Goal: Information Seeking & Learning: Learn about a topic

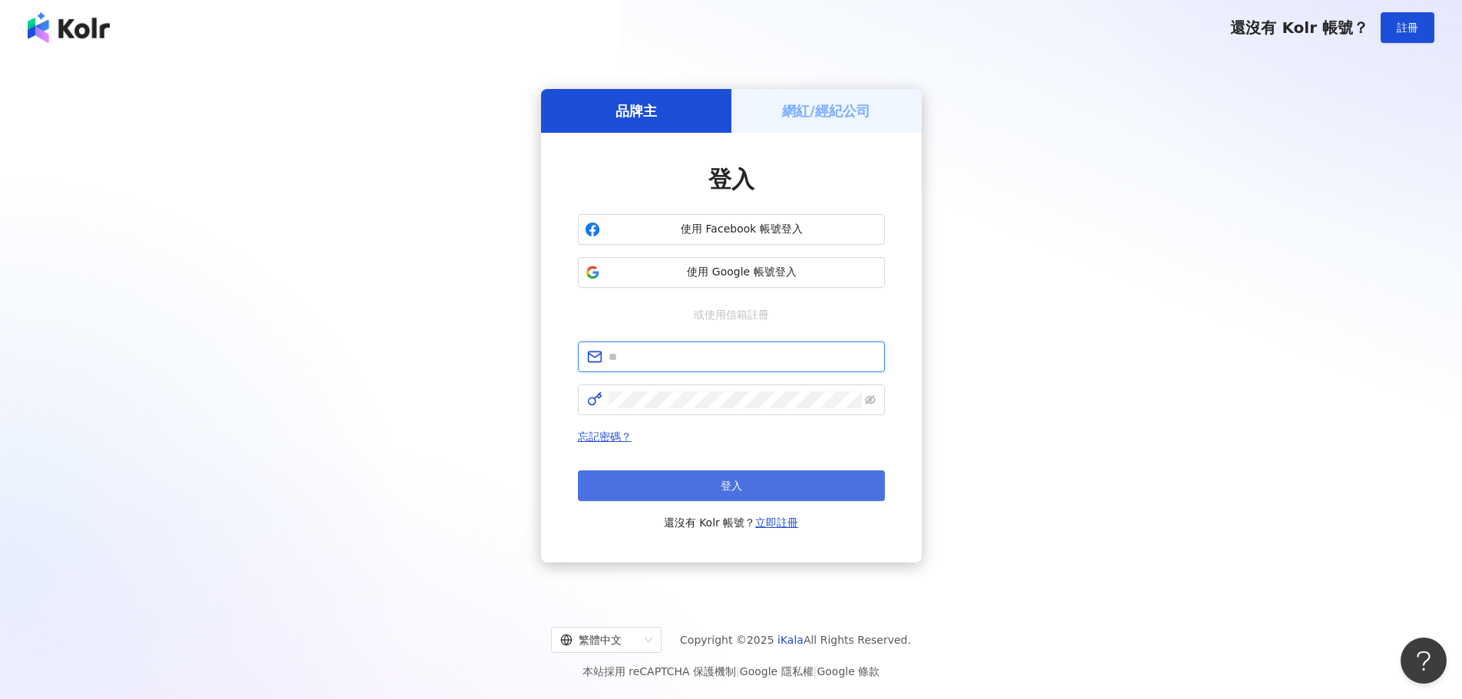
type input "**********"
click at [734, 473] on button "登入" at bounding box center [731, 485] width 307 height 31
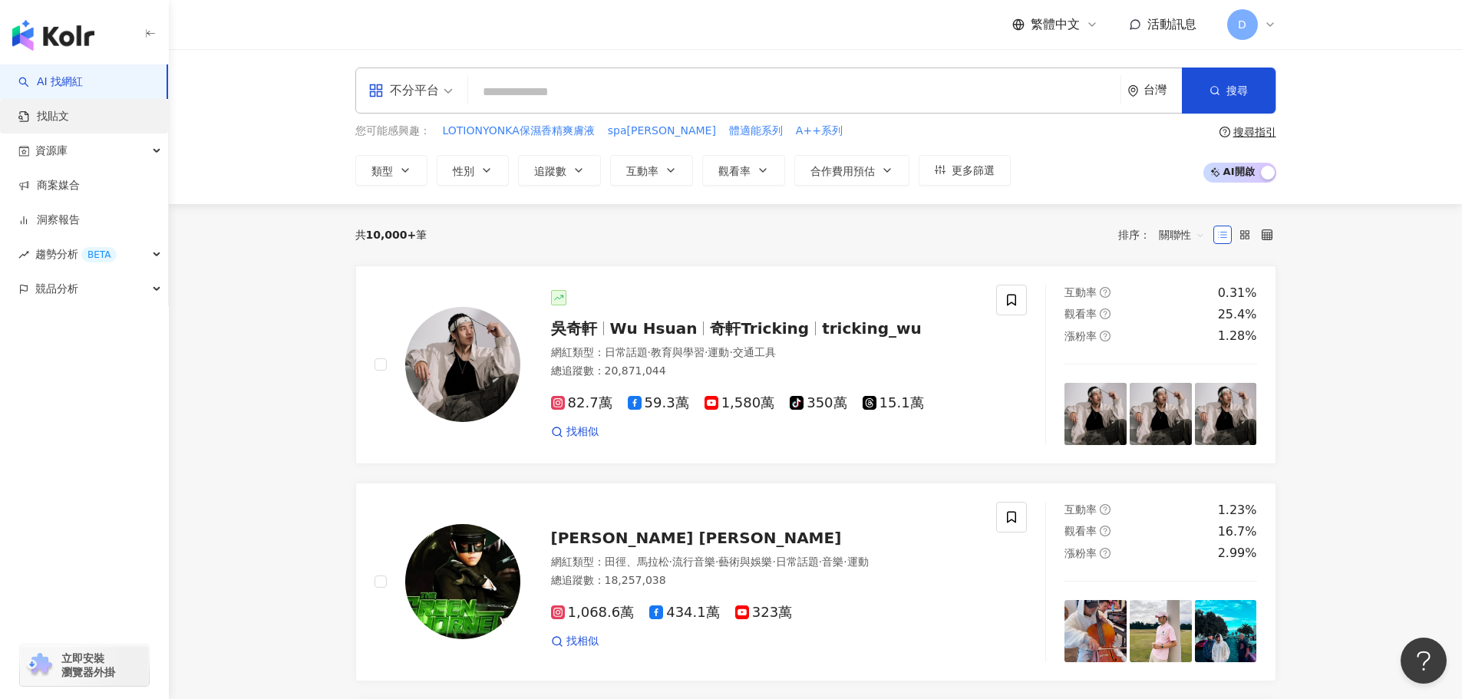
click at [63, 119] on link "找貼文" at bounding box center [43, 116] width 51 height 15
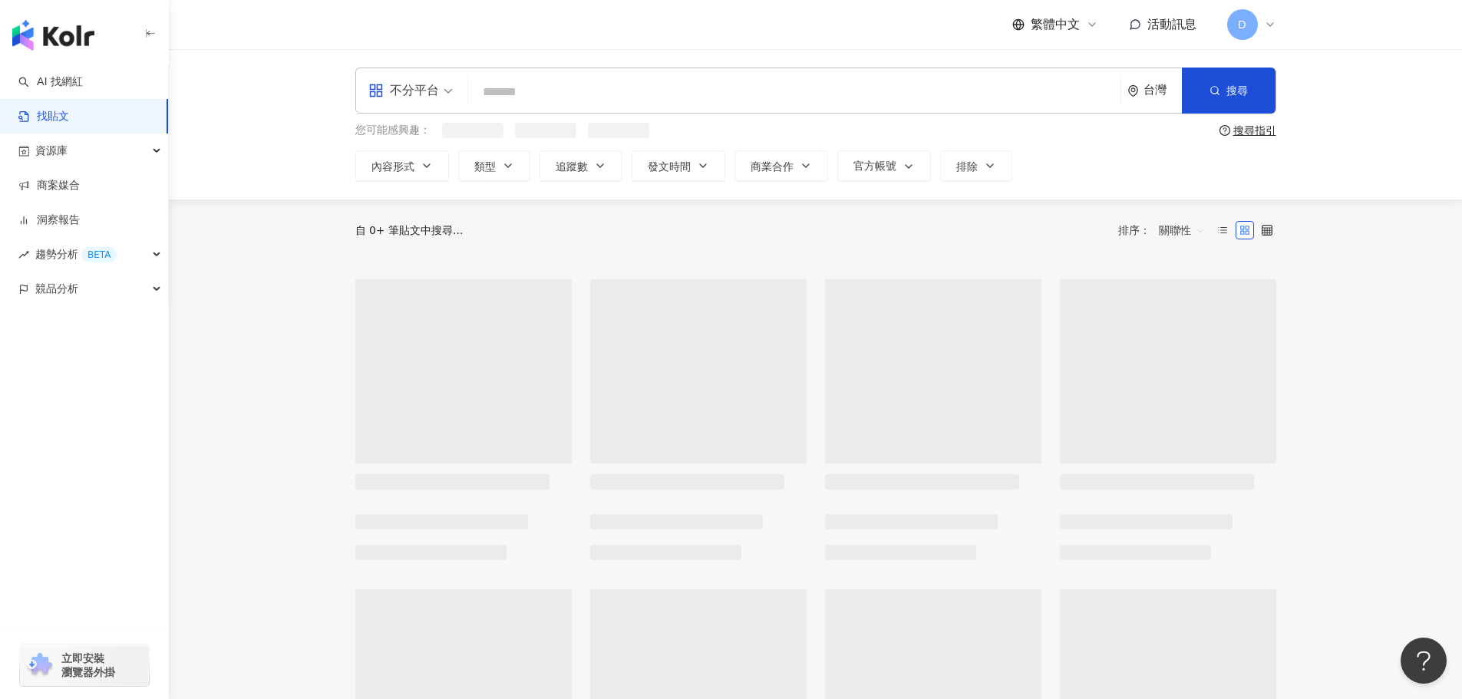
click at [561, 94] on input "search" at bounding box center [794, 91] width 640 height 33
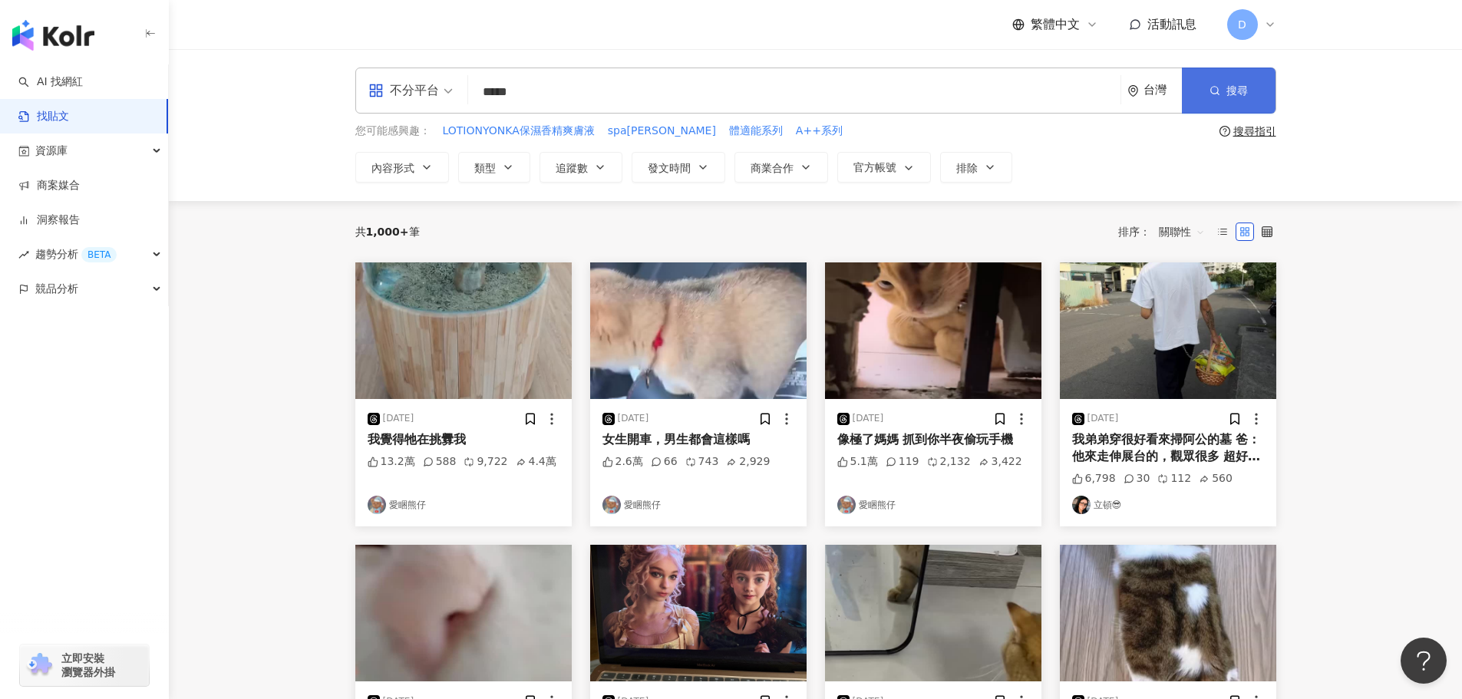
type input "*****"
click at [1207, 90] on button "搜尋" at bounding box center [1229, 91] width 94 height 46
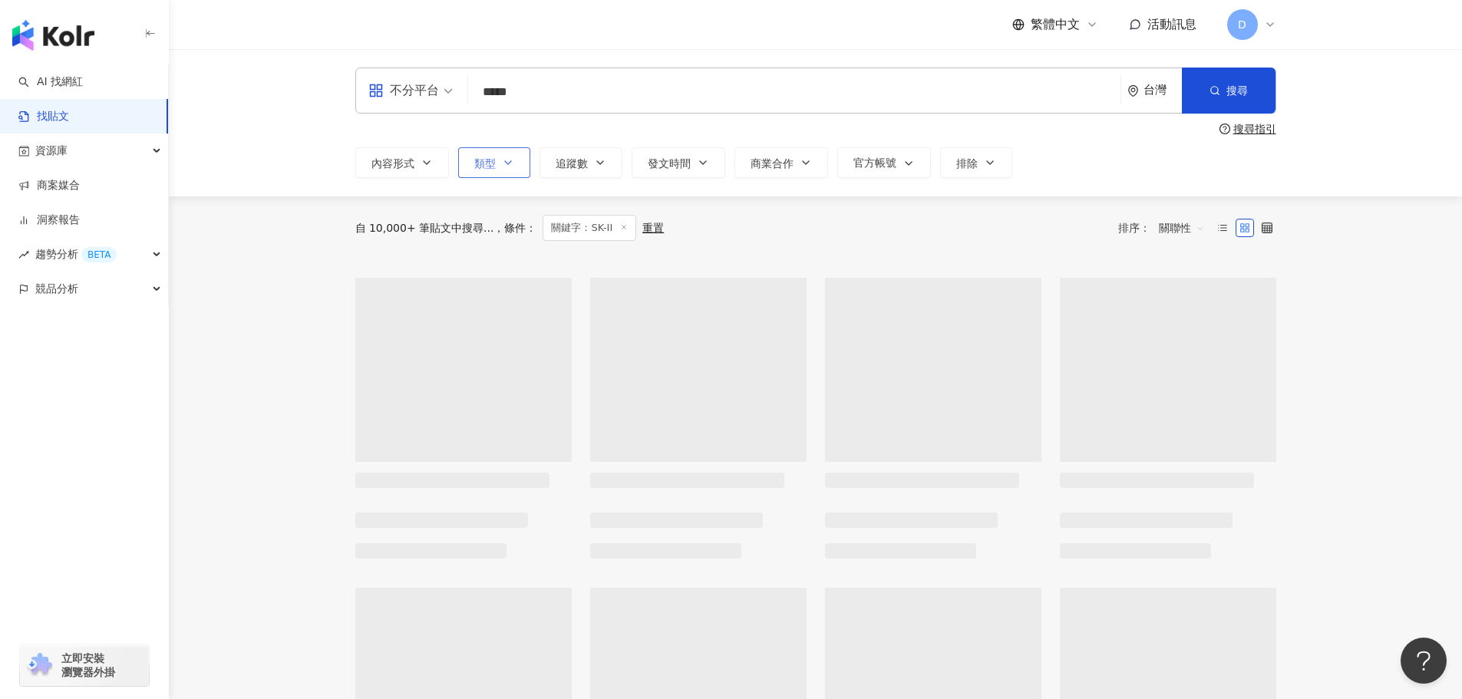
click at [482, 171] on button "類型" at bounding box center [494, 162] width 72 height 31
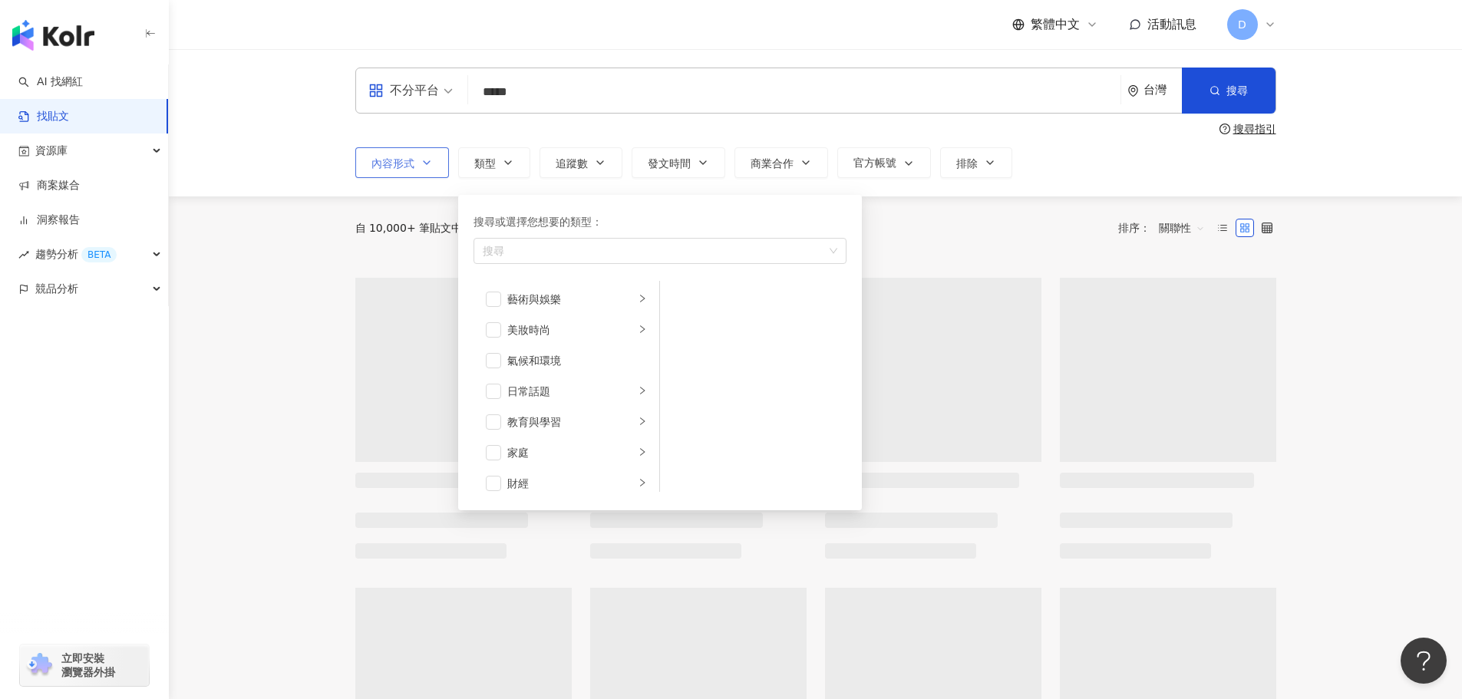
click at [398, 166] on span "內容形式" at bounding box center [392, 163] width 43 height 12
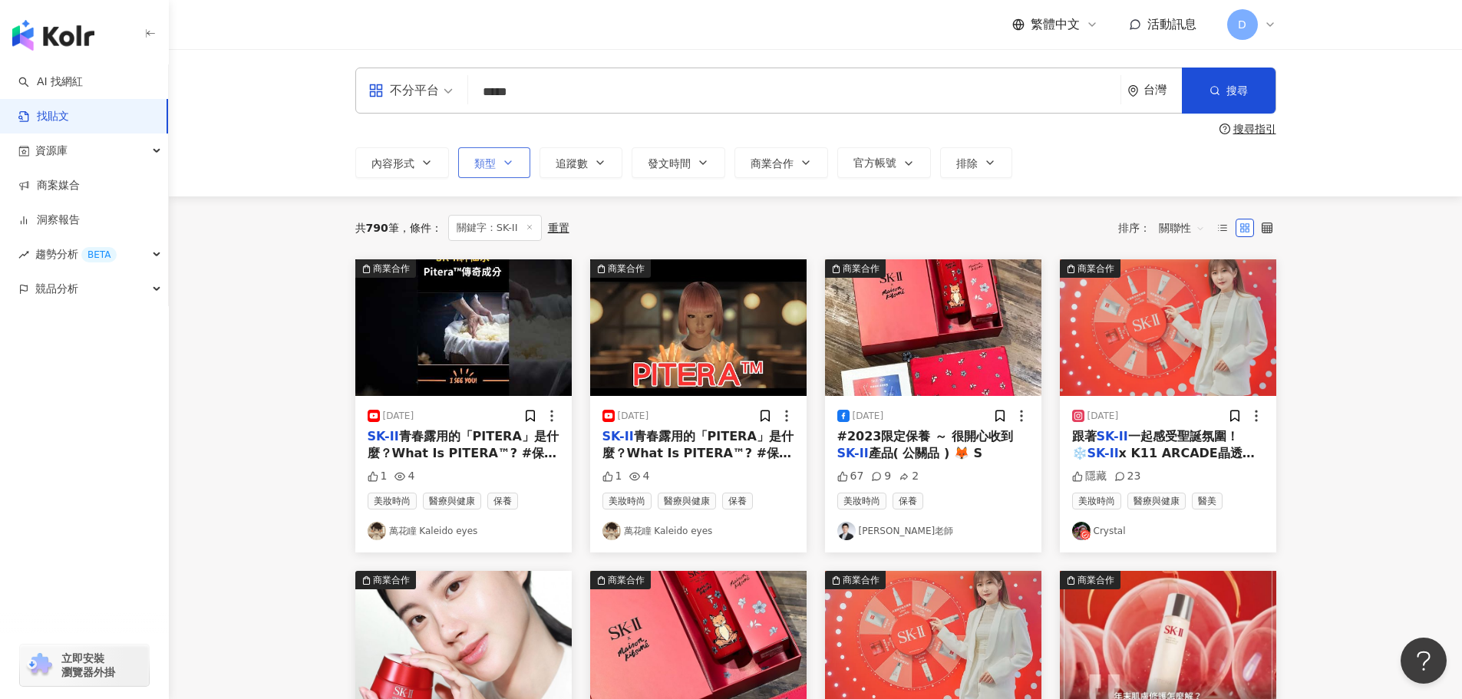
click at [482, 157] on span "類型" at bounding box center [484, 163] width 21 height 12
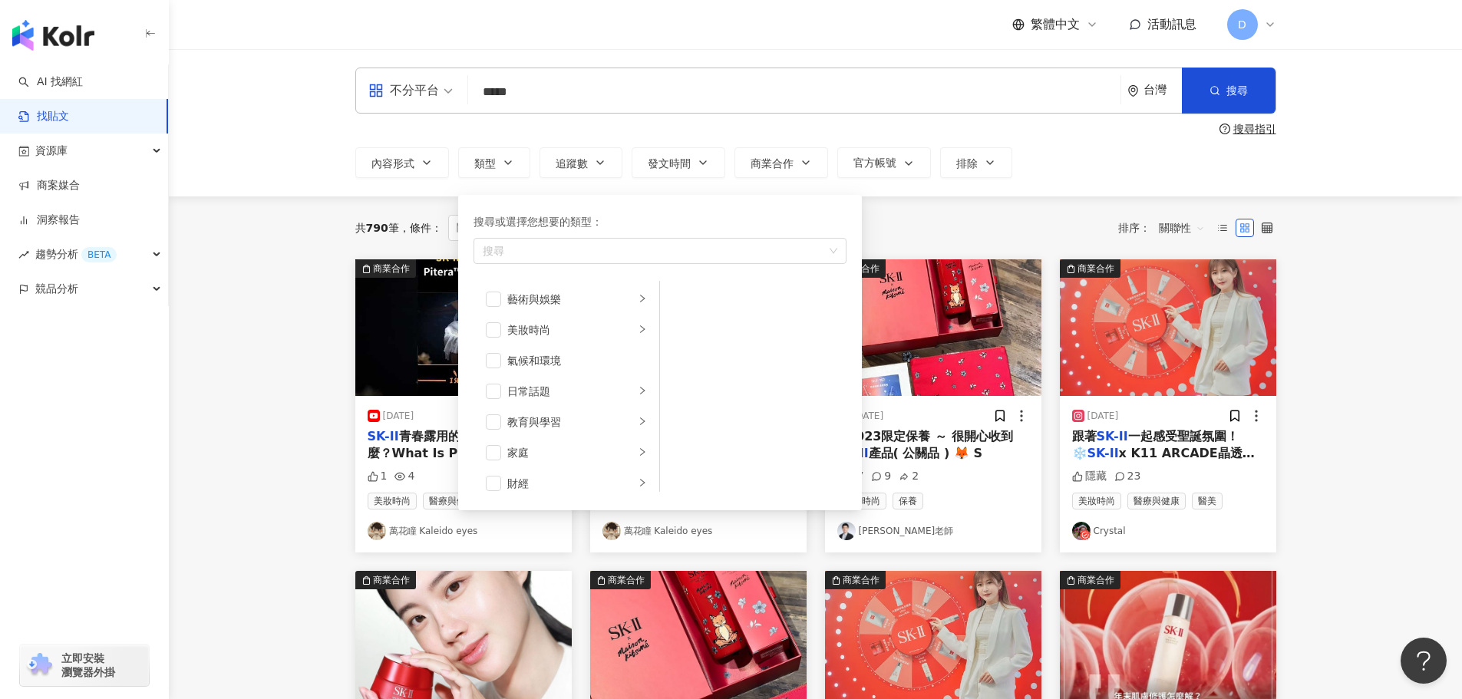
click at [615, 144] on div "不分平台 ***** 台灣 搜尋 搜尋指引 內容形式 類型 搜尋或選擇您想要的類型： 搜尋 藝術與娛樂 美妝時尚 氣候和環境 日常話題 教育與學習 家庭 財經…" at bounding box center [816, 123] width 982 height 111
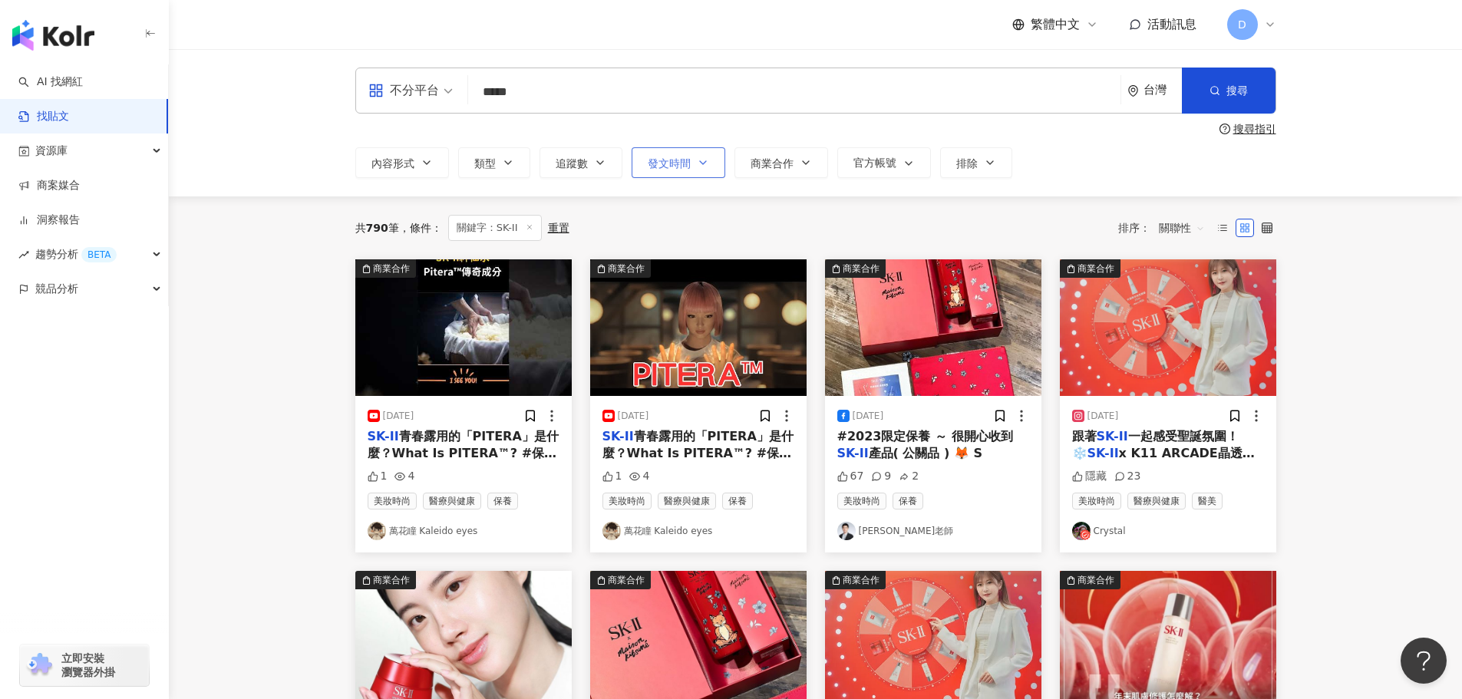
click at [700, 164] on icon "button" at bounding box center [703, 163] width 12 height 12
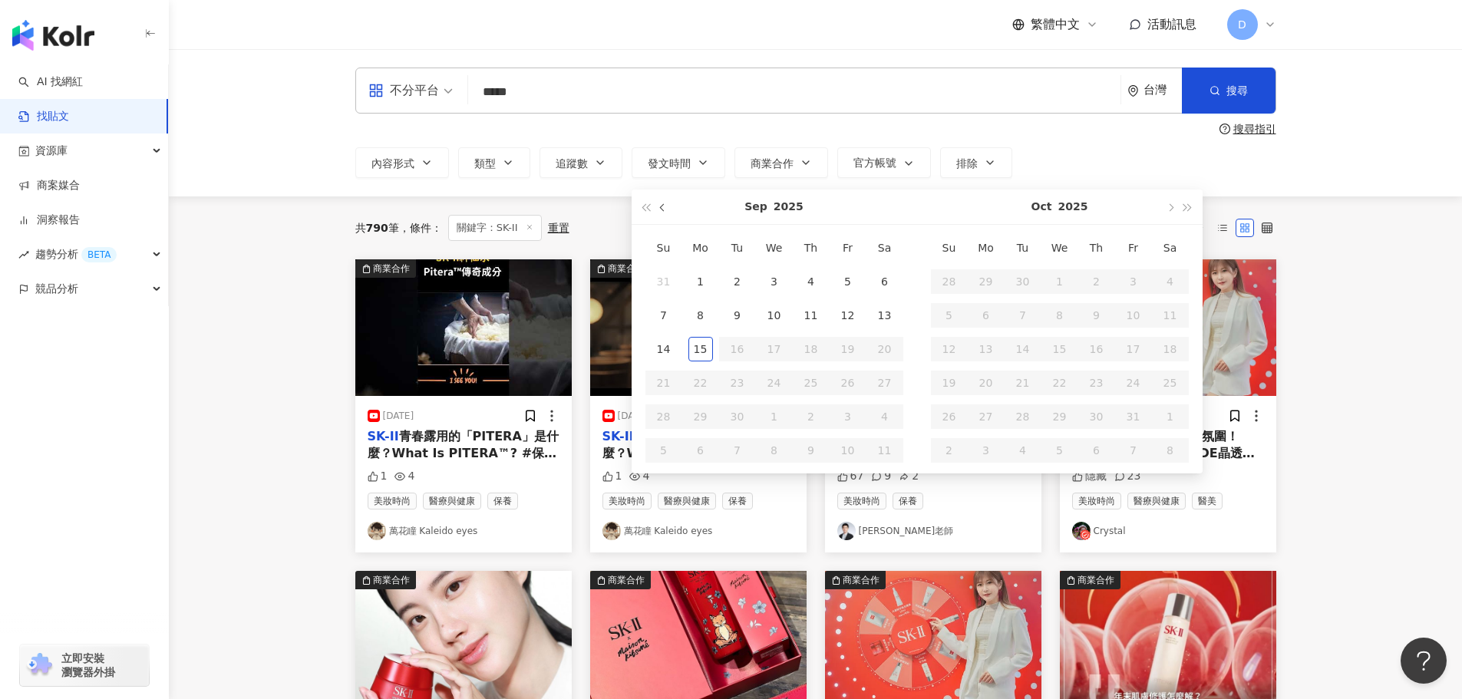
click at [667, 203] on button "button" at bounding box center [663, 207] width 17 height 35
click at [667, 204] on button "button" at bounding box center [663, 207] width 17 height 35
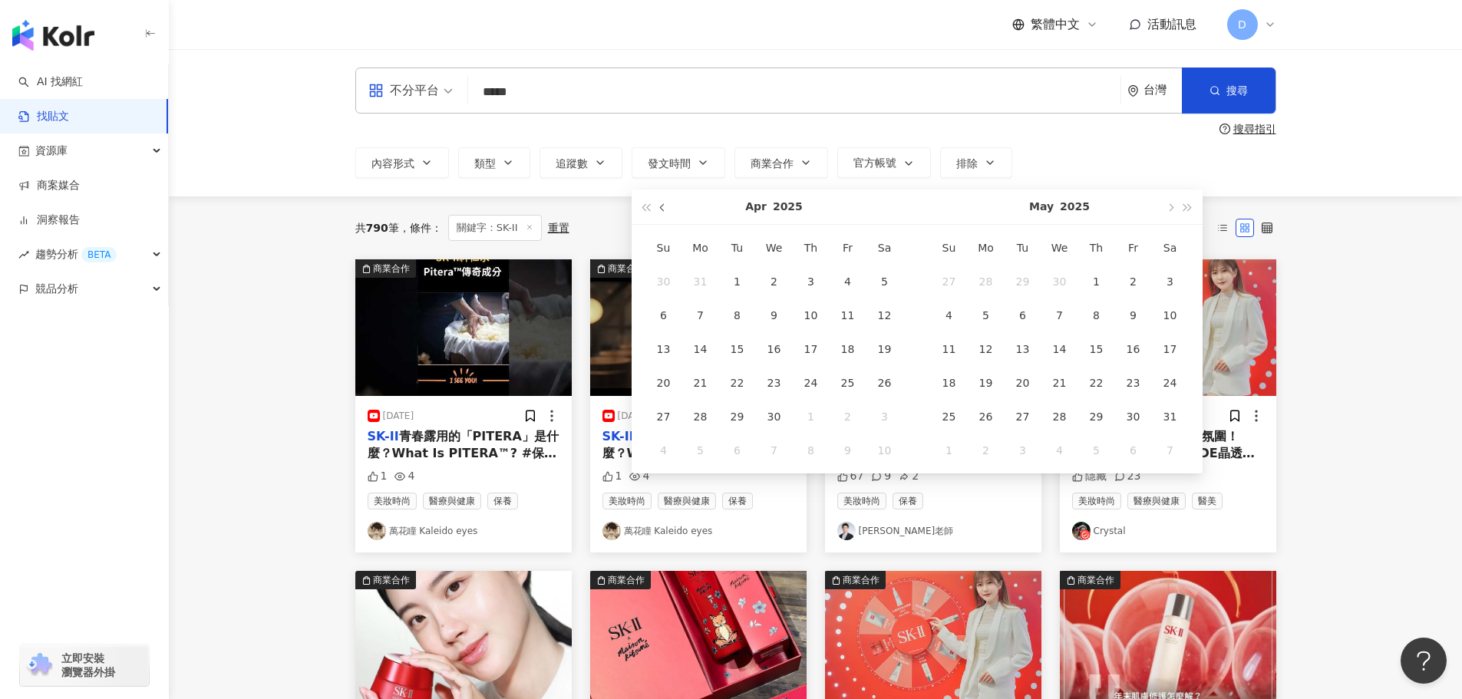
click at [667, 204] on button "button" at bounding box center [663, 207] width 17 height 35
type input "**********"
click at [884, 284] on div "1" at bounding box center [885, 281] width 25 height 25
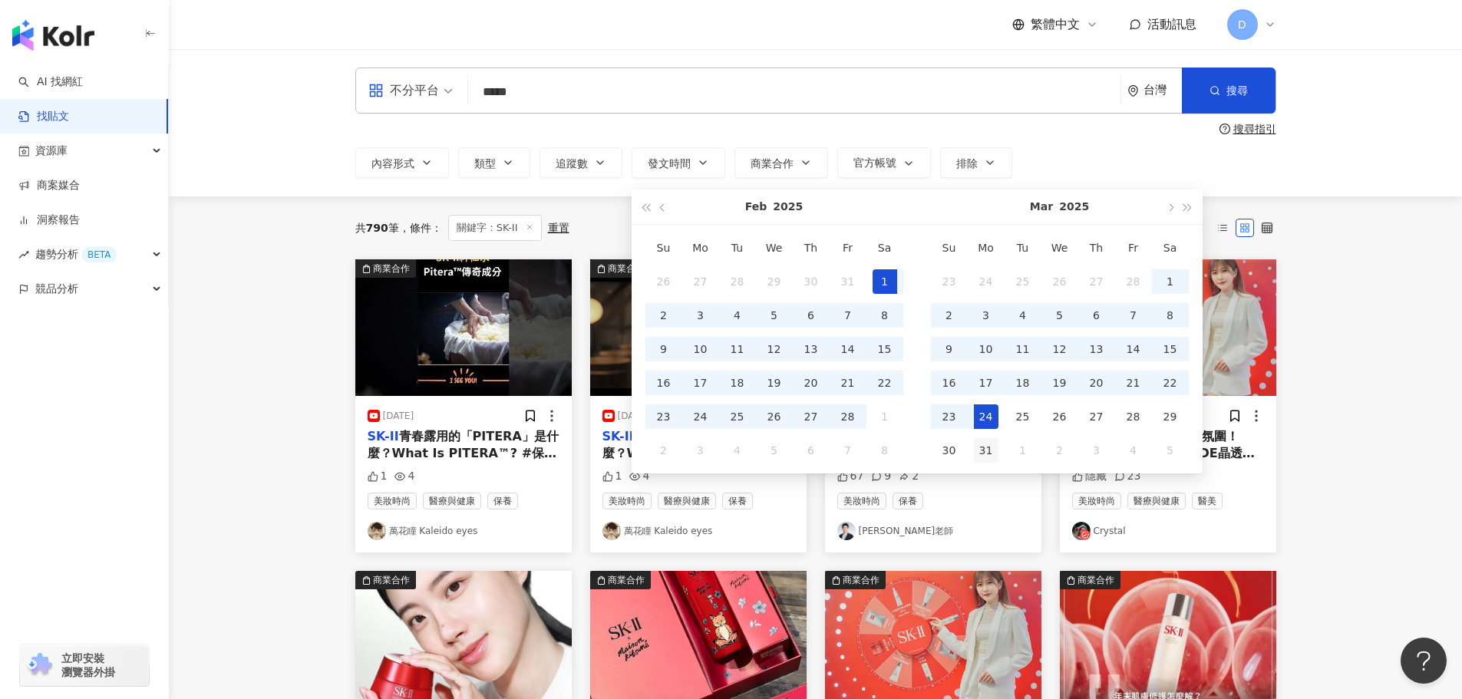
type input "**********"
click at [992, 447] on div "31" at bounding box center [986, 450] width 25 height 25
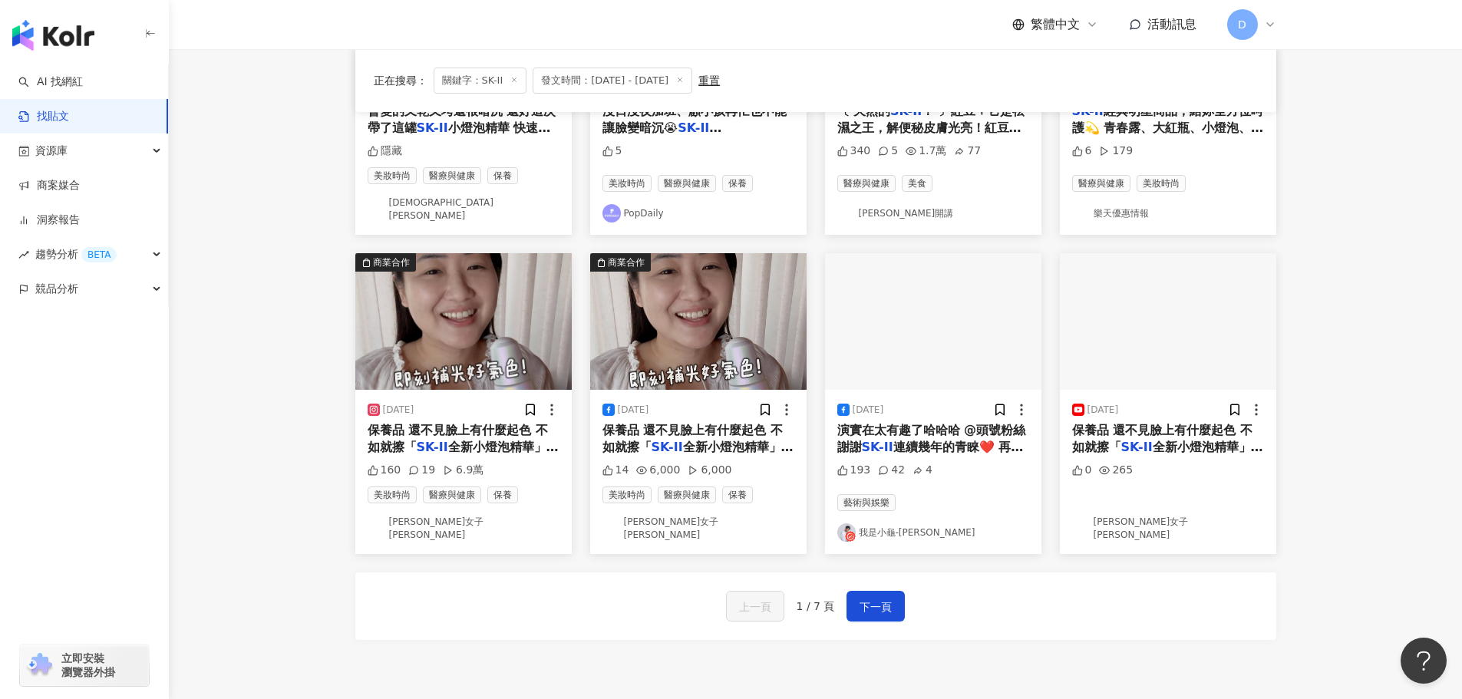
scroll to position [672, 0]
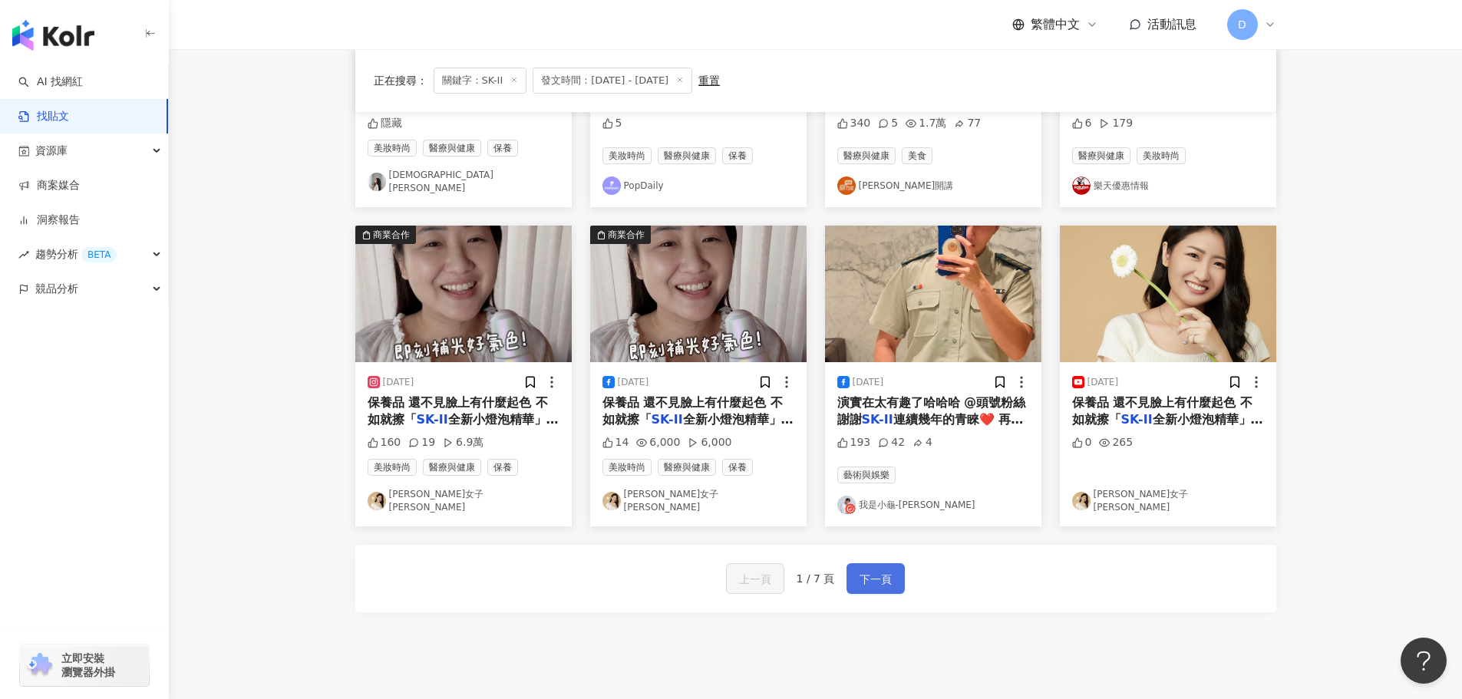
click at [876, 563] on button "下一頁" at bounding box center [876, 578] width 58 height 31
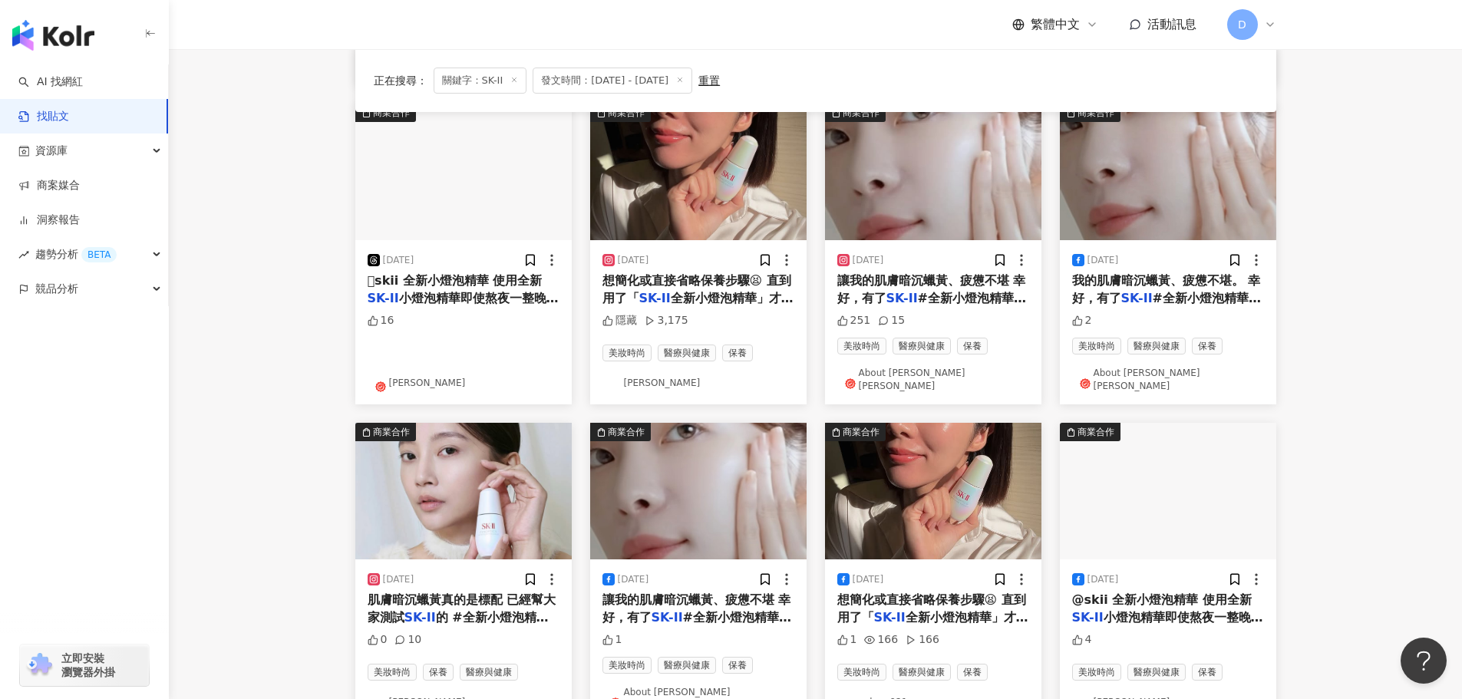
scroll to position [772, 0]
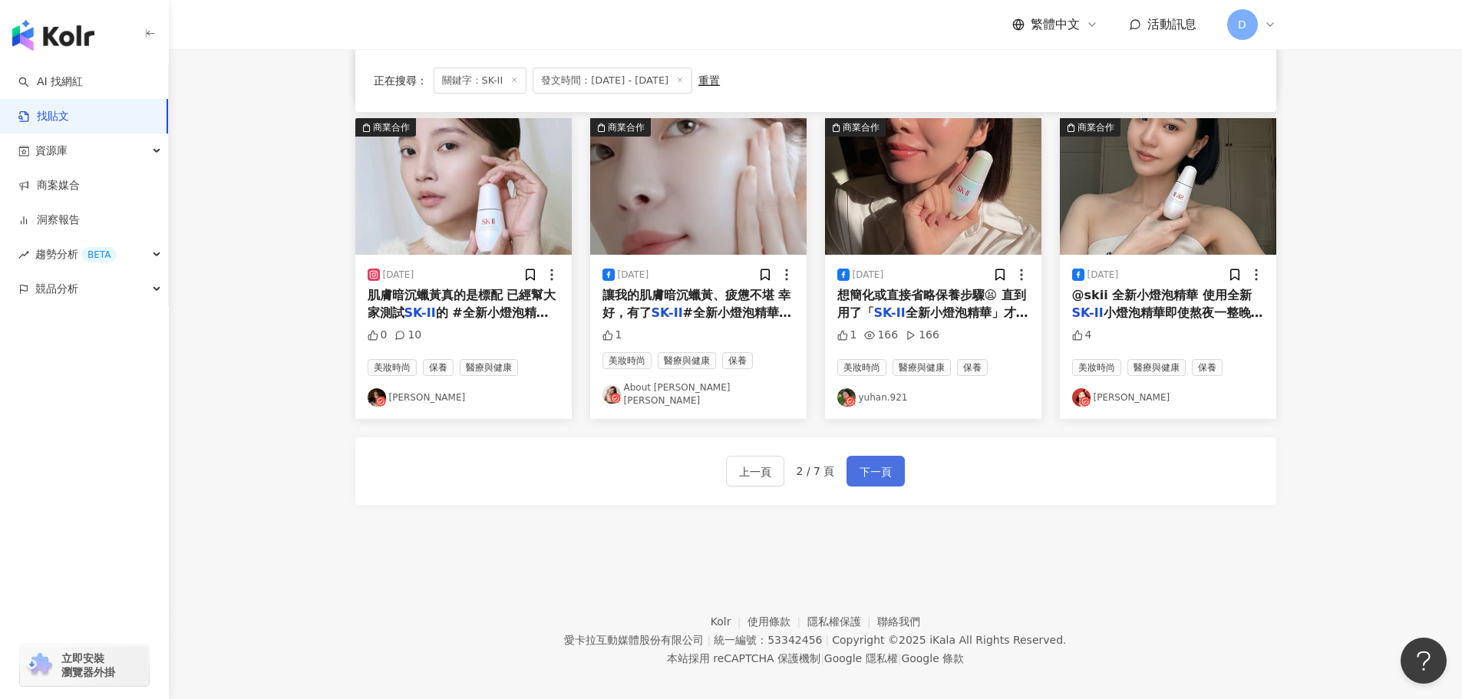
click at [866, 464] on span "下一頁" at bounding box center [876, 472] width 32 height 18
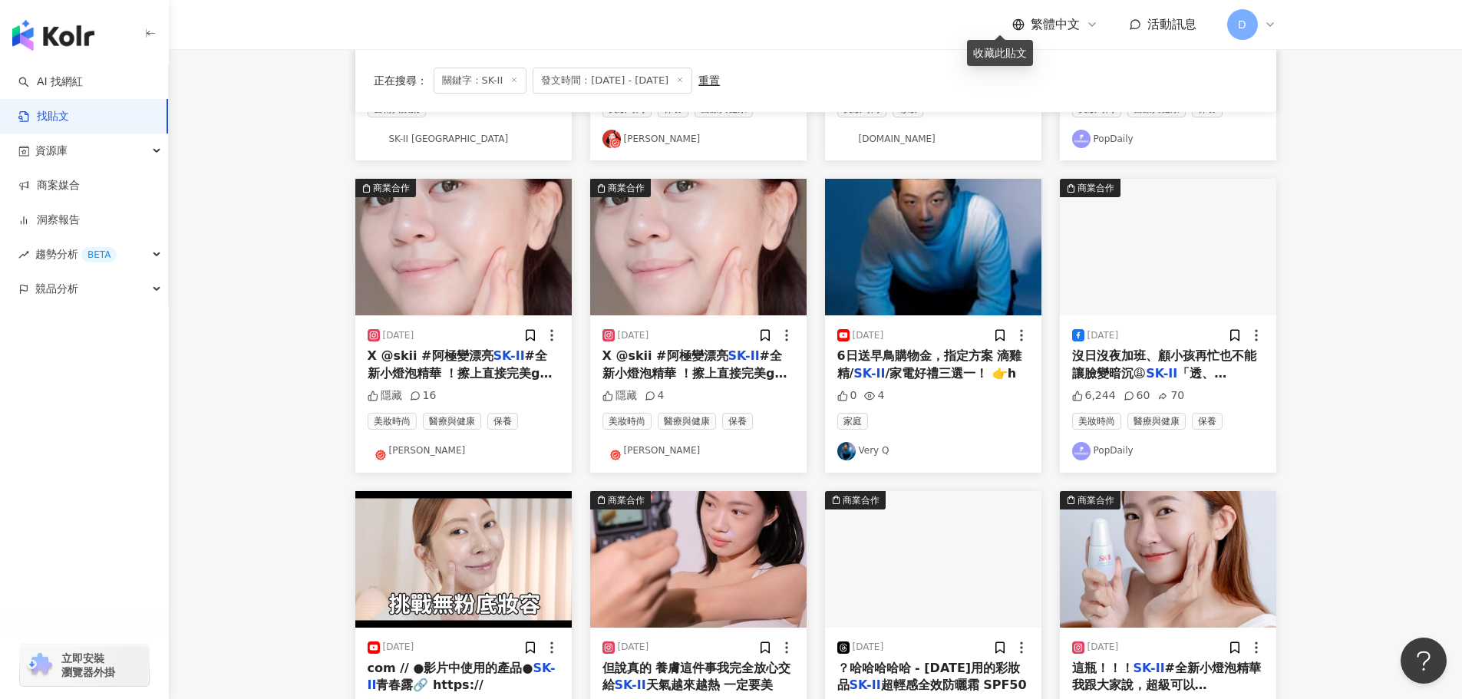
scroll to position [394, 0]
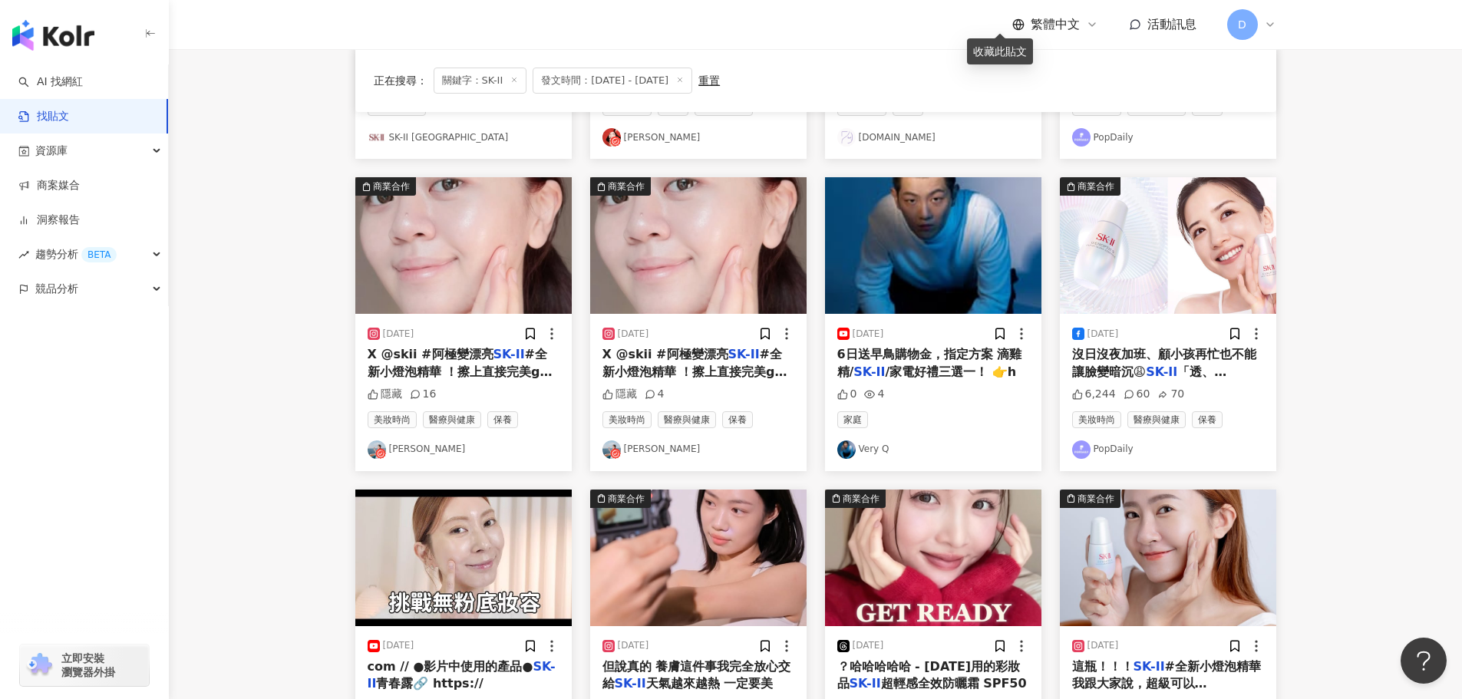
click at [1111, 365] on span "沒日沒夜加班、顧小孩再忙也不能讓臉變暗沉😩" at bounding box center [1164, 362] width 184 height 31
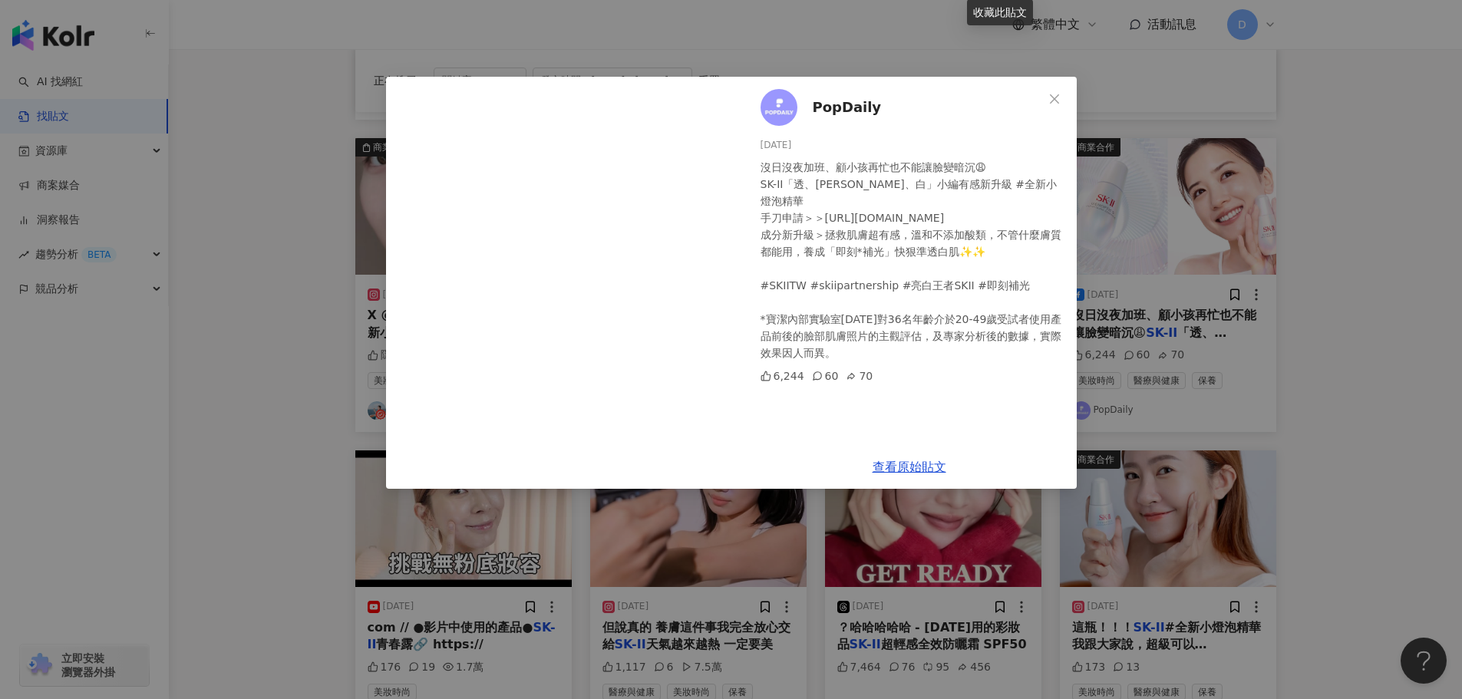
scroll to position [434, 0]
click at [894, 470] on link "查看原始貼文" at bounding box center [910, 467] width 74 height 15
click at [1260, 389] on div "PopDaily [DATE] 沒日沒夜加班、顧小孩再忙也不能讓臉變暗沉😩 SK-II「透、[PERSON_NAME]、白」小編有感新升級 #全新小燈泡精華 …" at bounding box center [731, 349] width 1462 height 699
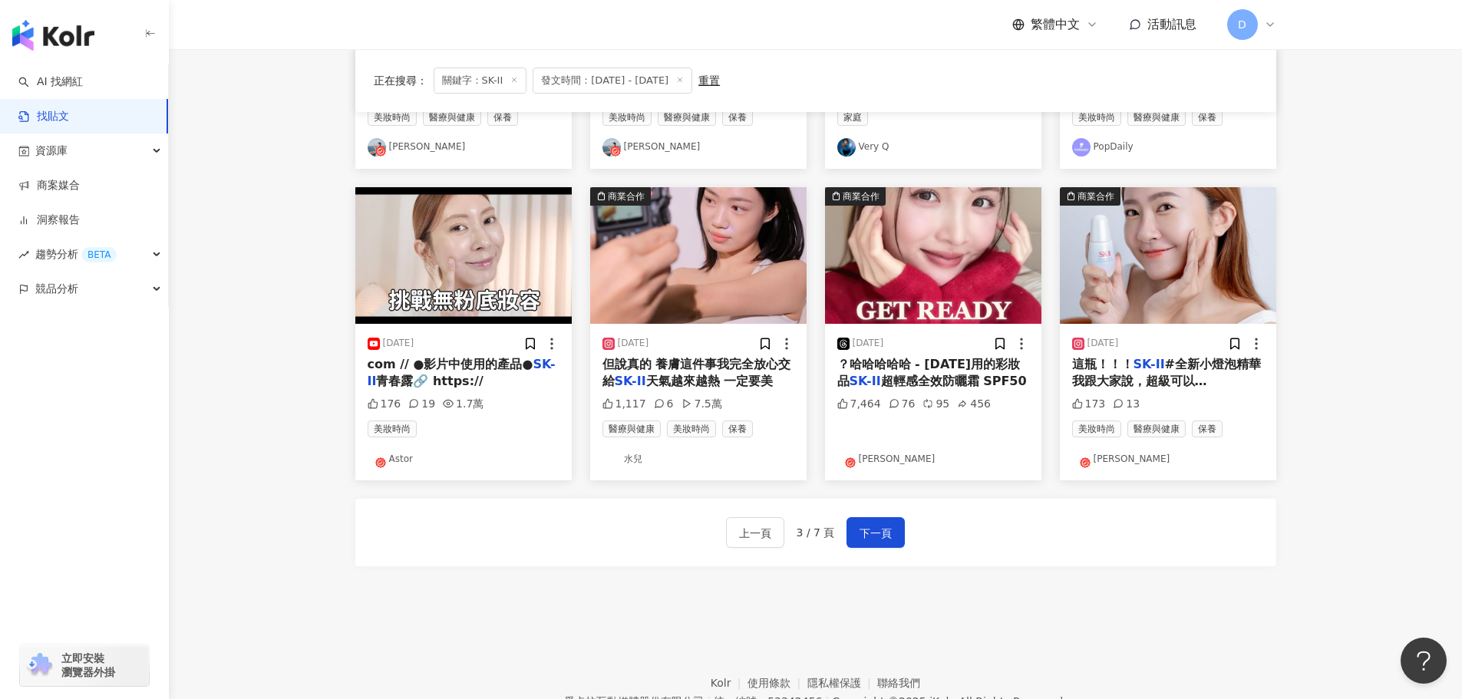
scroll to position [697, 0]
click at [885, 536] on span "下一頁" at bounding box center [876, 532] width 32 height 18
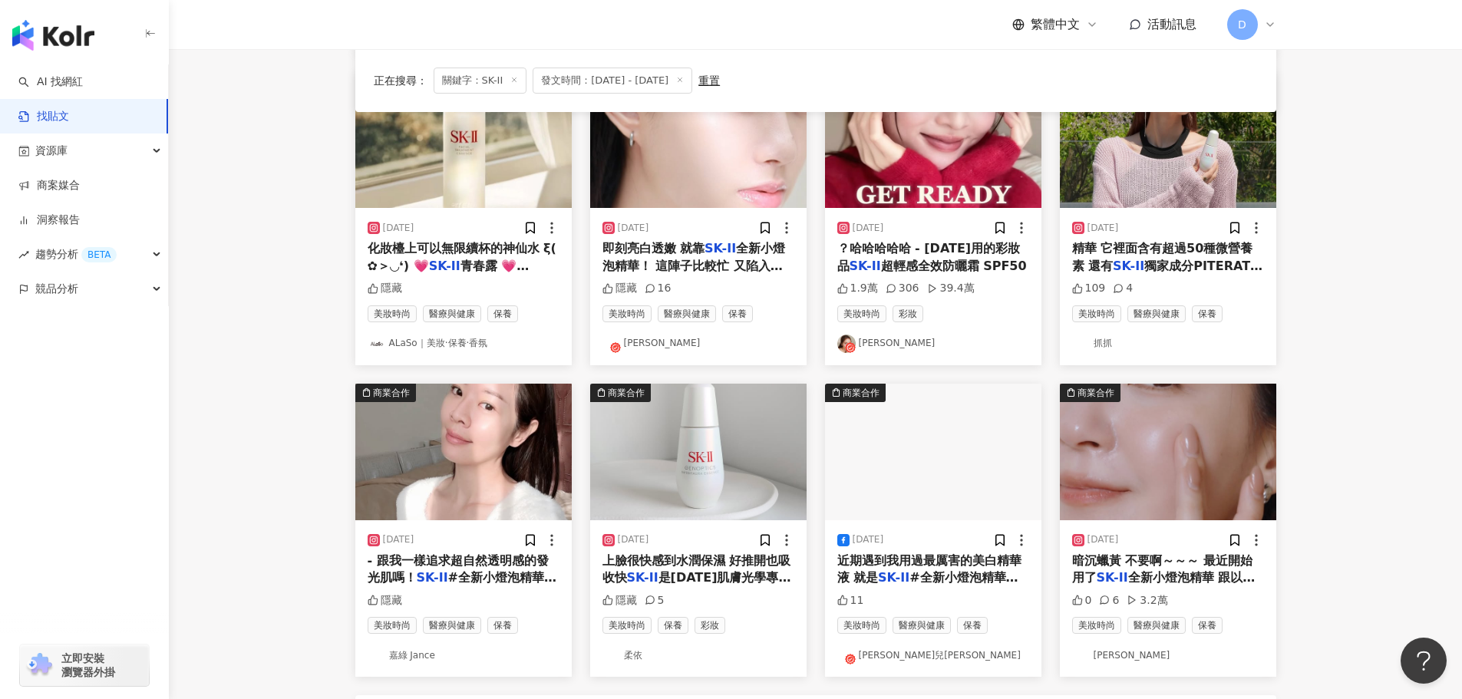
scroll to position [589, 0]
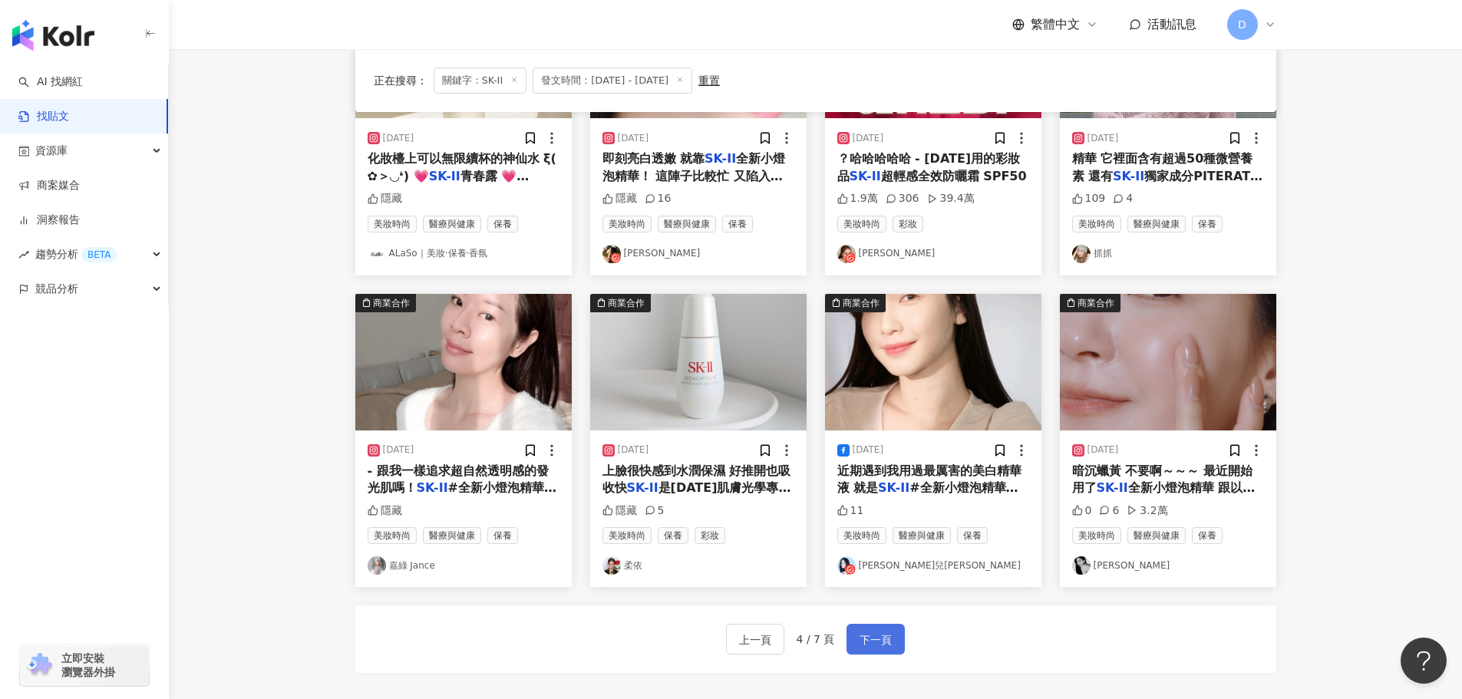
click at [884, 638] on span "下一頁" at bounding box center [876, 640] width 32 height 18
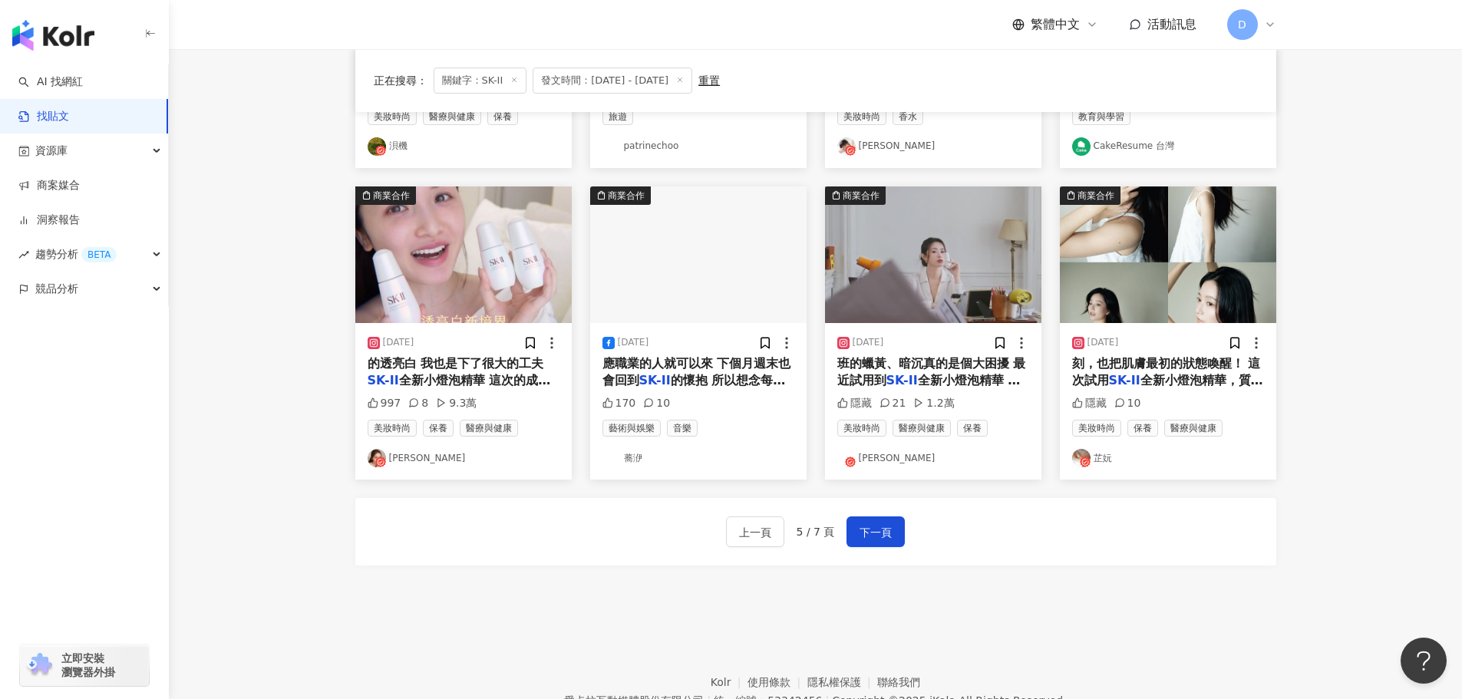
scroll to position [734, 0]
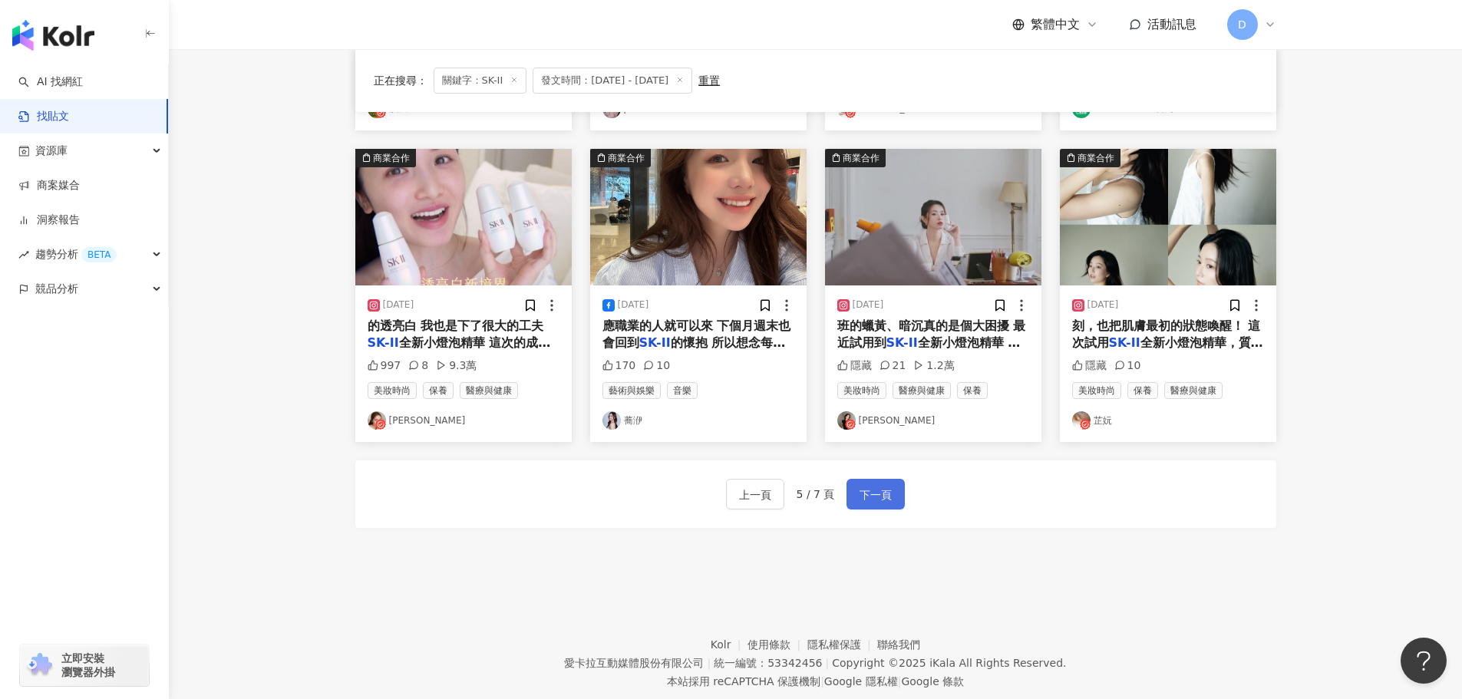
click at [872, 506] on button "下一頁" at bounding box center [876, 494] width 58 height 31
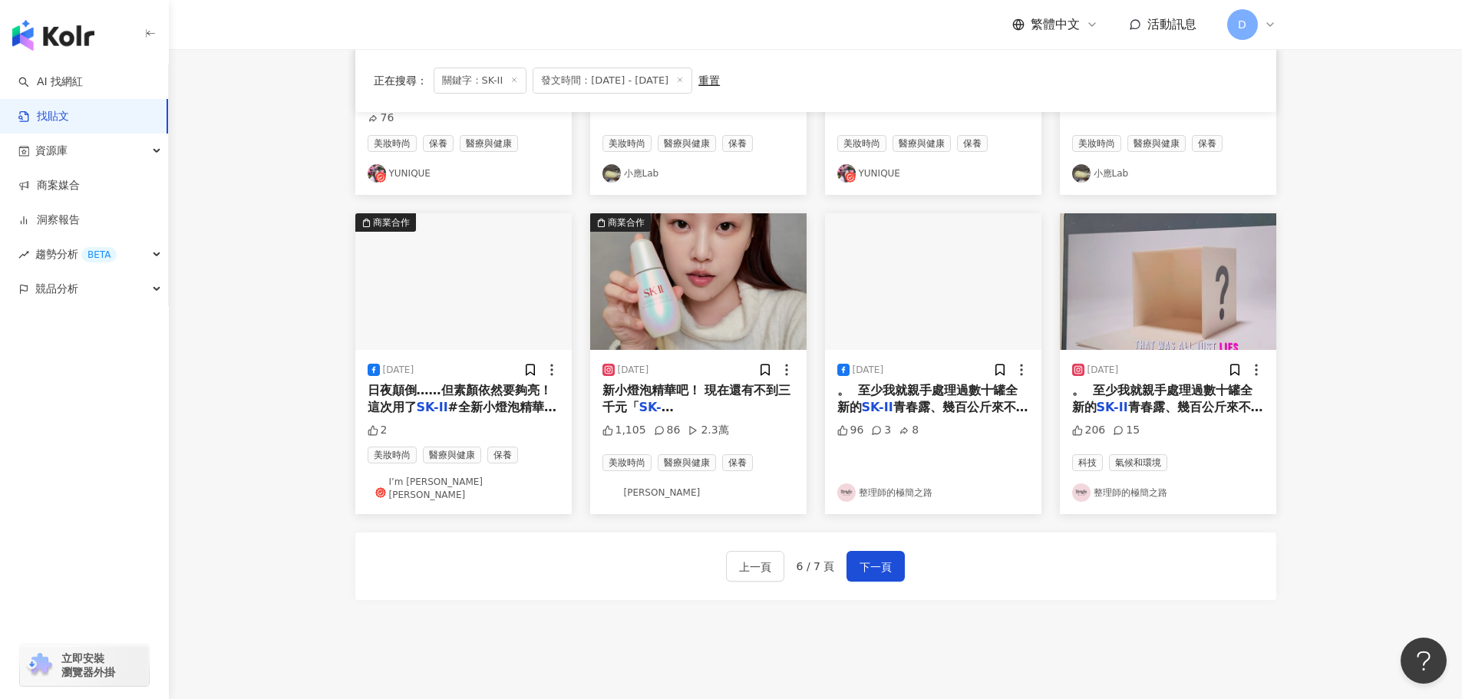
scroll to position [705, 0]
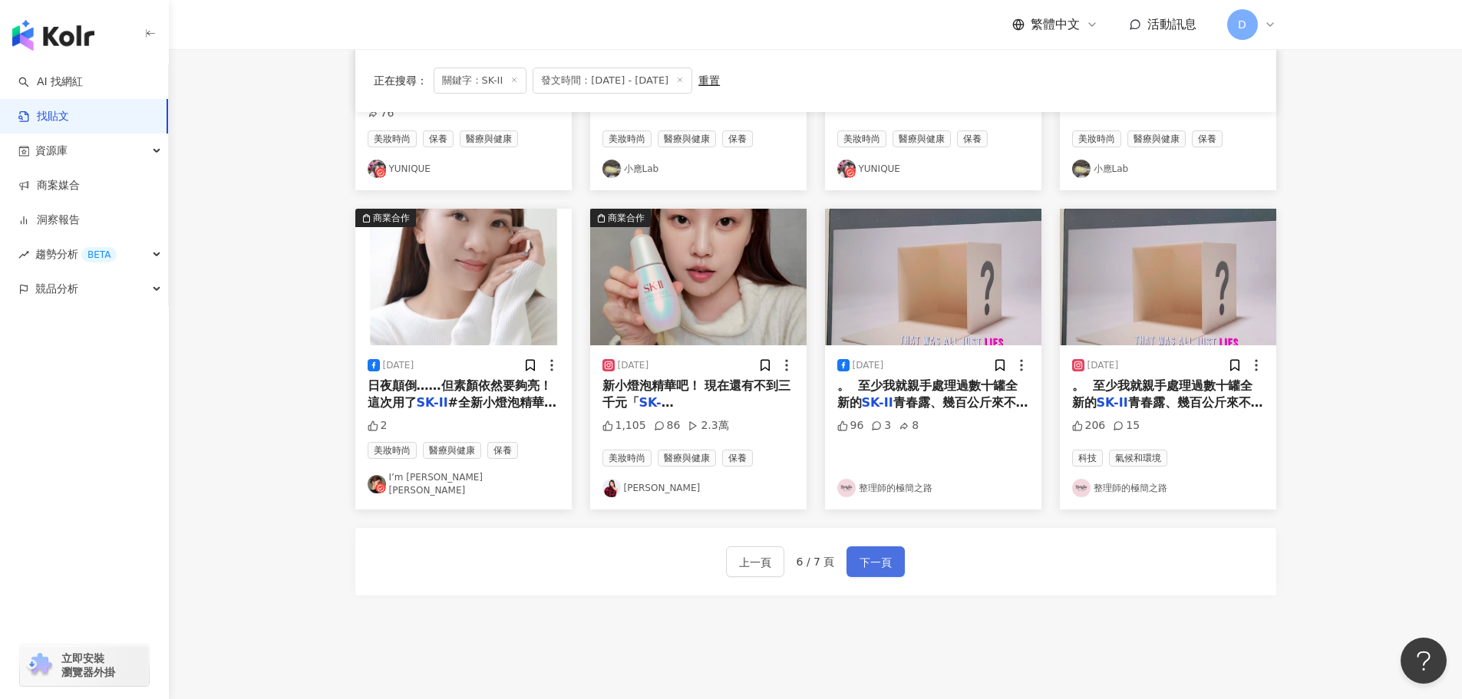
click at [860, 553] on span "下一頁" at bounding box center [876, 562] width 32 height 18
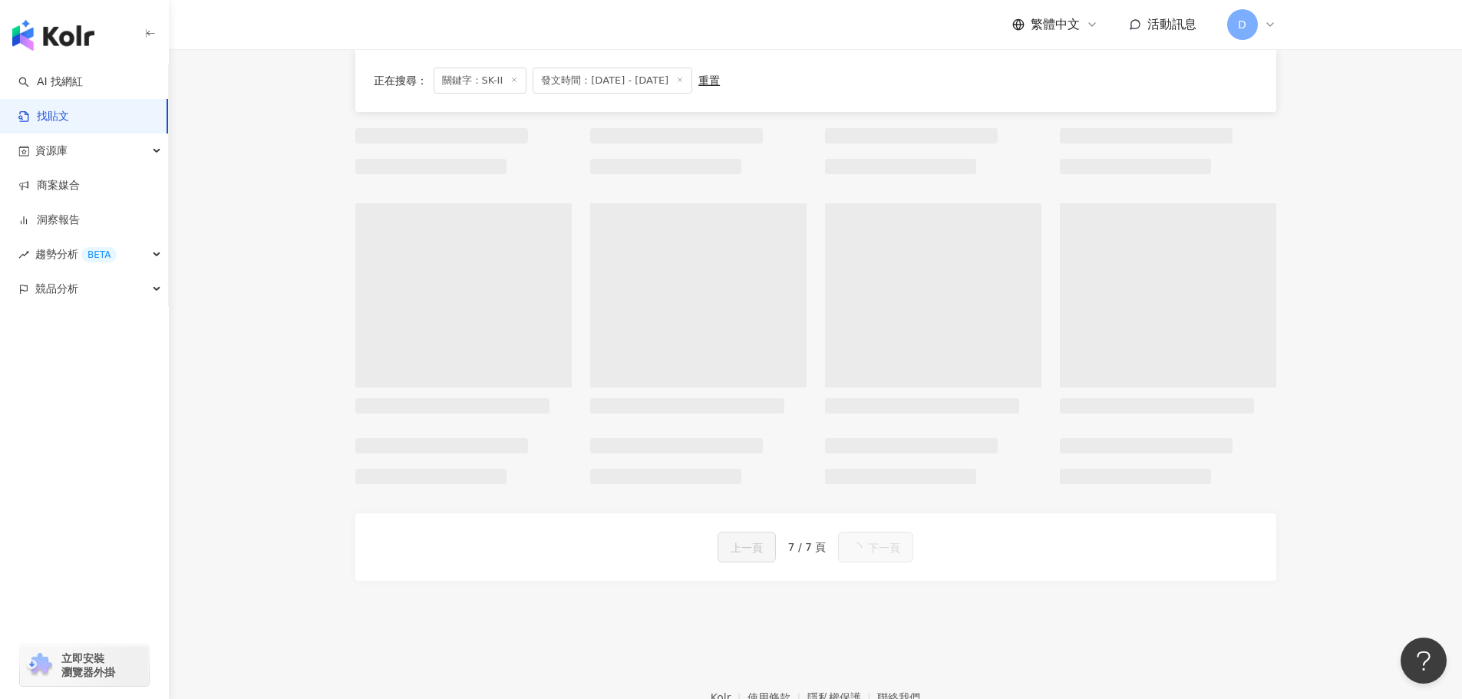
scroll to position [370, 0]
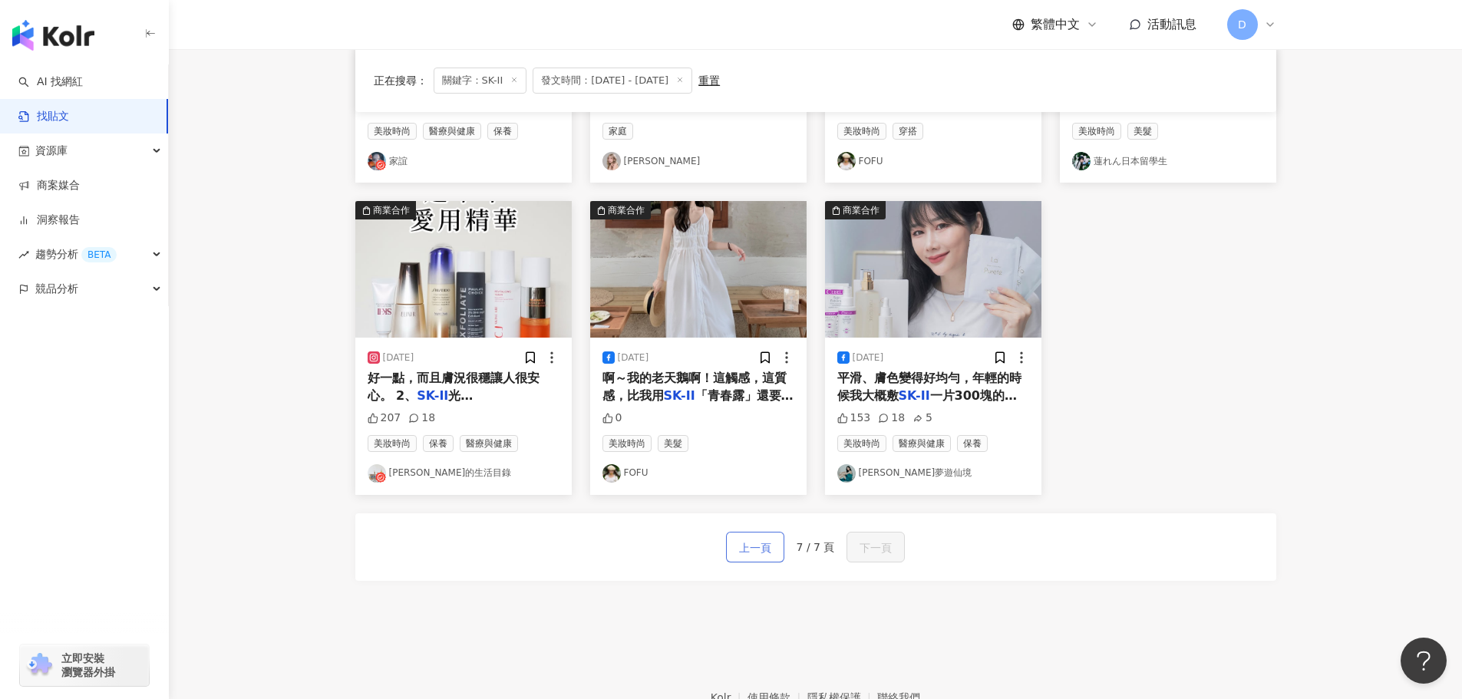
click at [758, 562] on button "上一頁" at bounding box center [755, 547] width 58 height 31
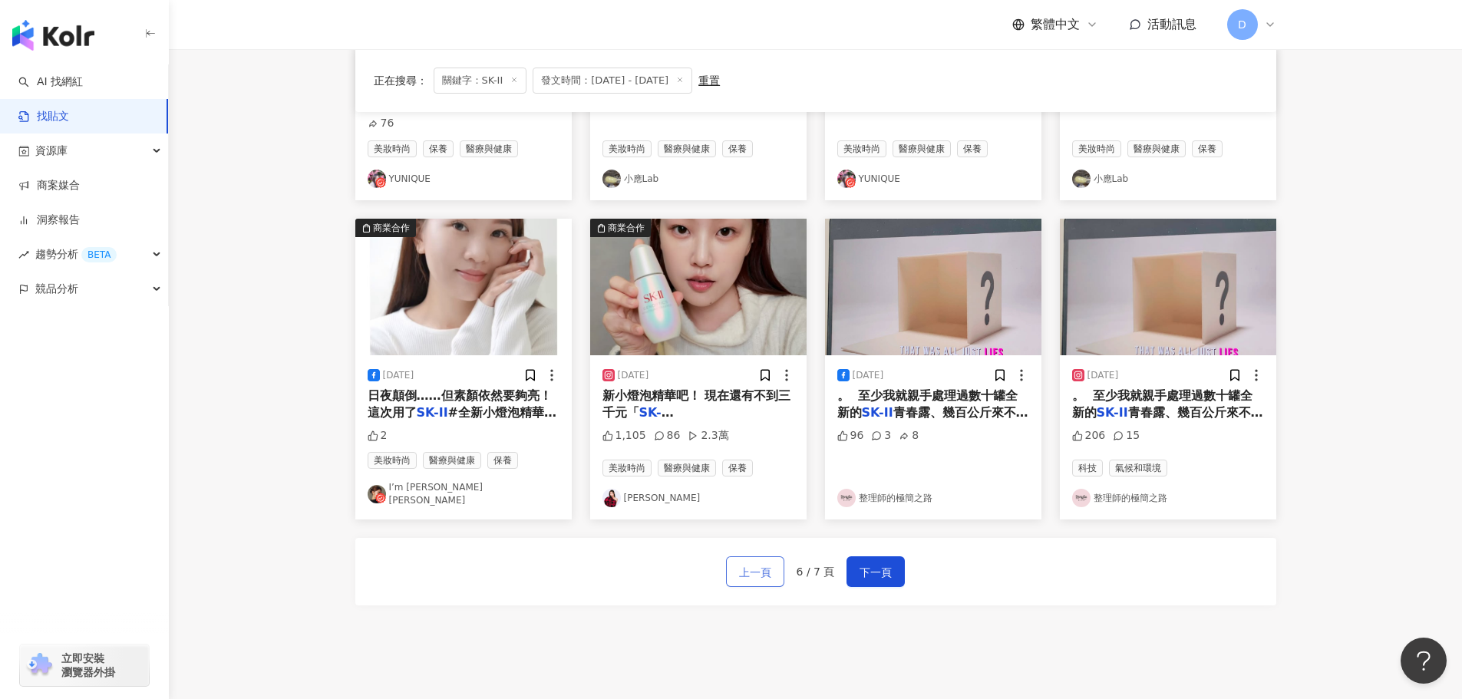
scroll to position [705, 0]
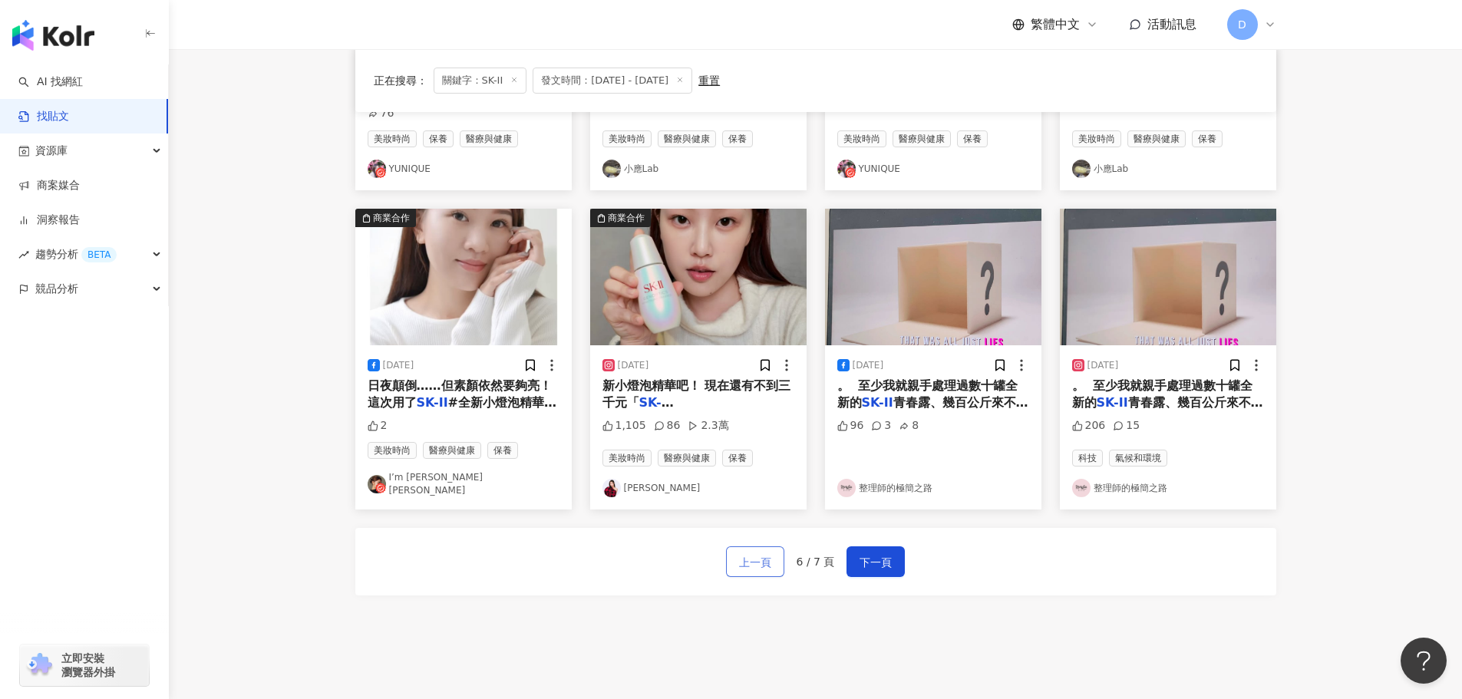
click at [757, 555] on span "上一頁" at bounding box center [755, 562] width 32 height 18
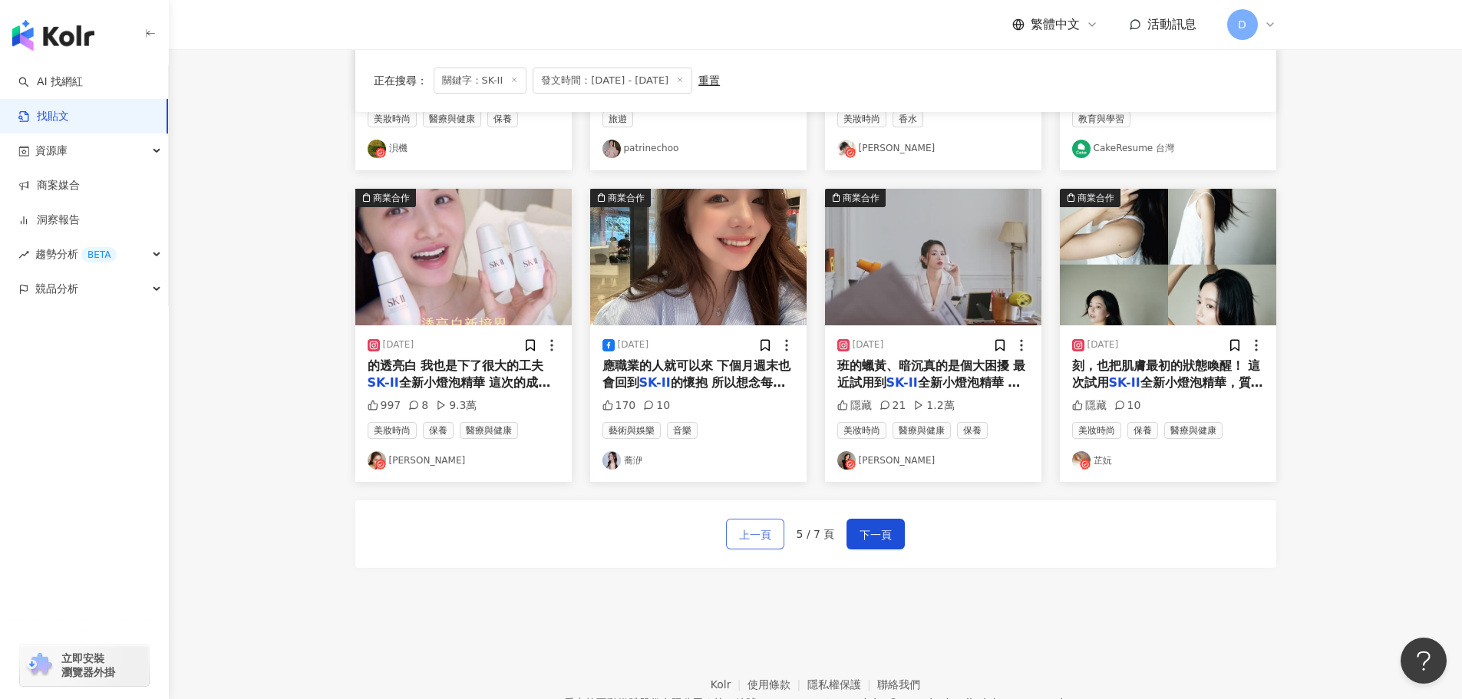
click at [757, 544] on span "上一頁" at bounding box center [755, 535] width 32 height 18
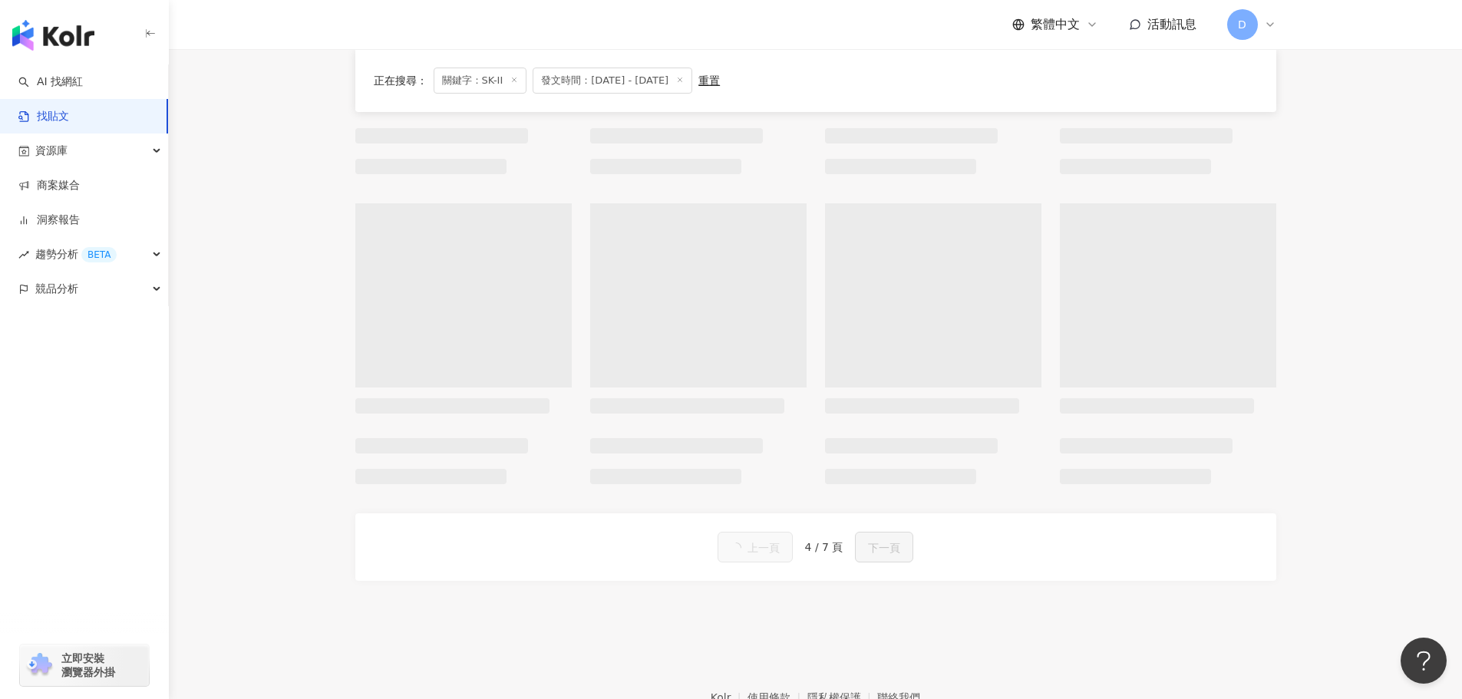
click at [756, 553] on span "上一頁" at bounding box center [764, 548] width 32 height 18
click at [754, 553] on button "上一頁" at bounding box center [755, 547] width 75 height 31
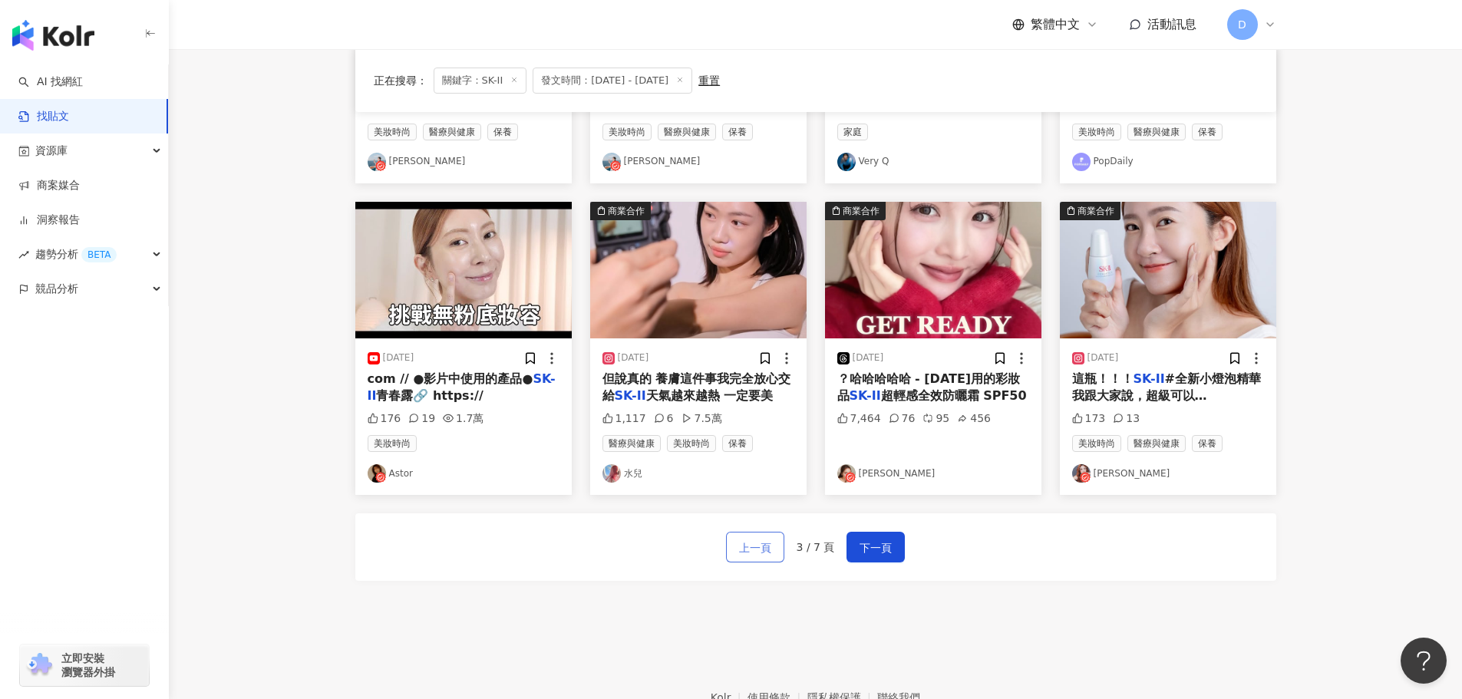
click at [754, 553] on span "上一頁" at bounding box center [755, 548] width 32 height 18
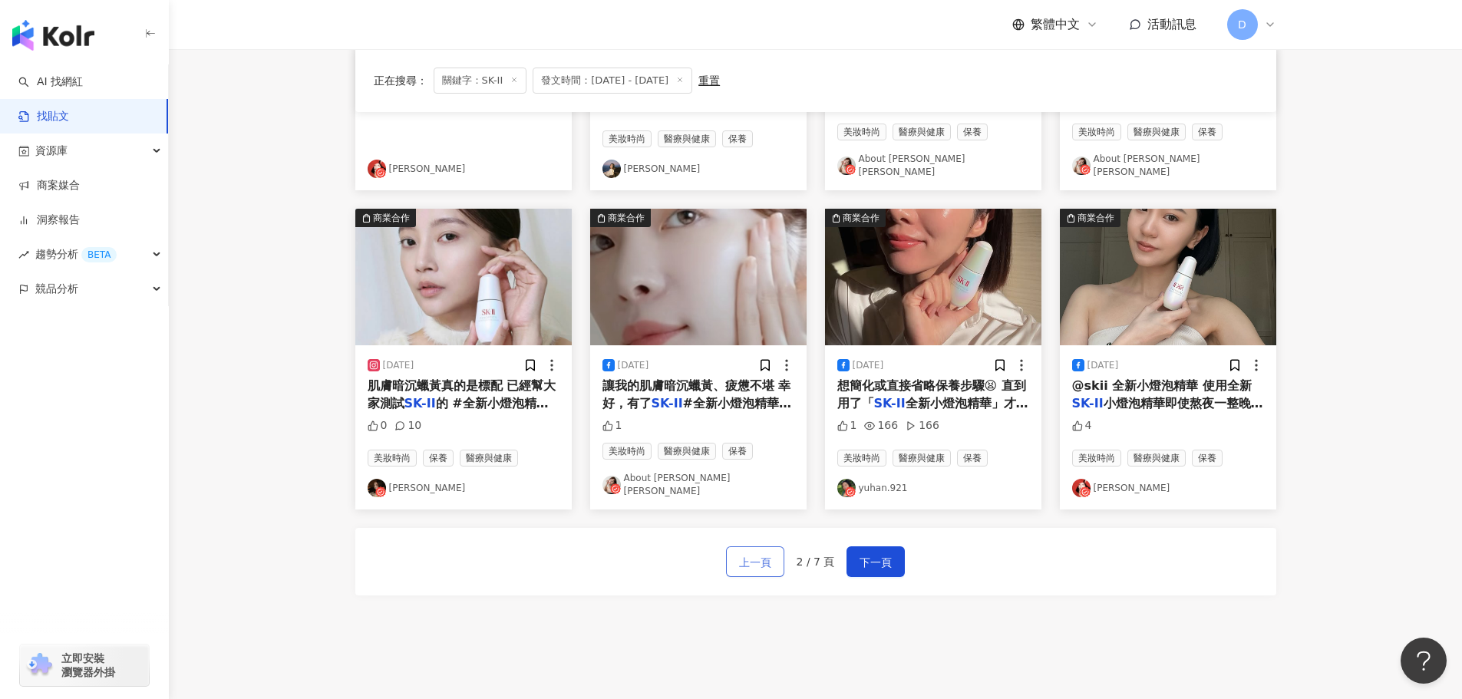
click at [754, 553] on span "上一頁" at bounding box center [755, 562] width 32 height 18
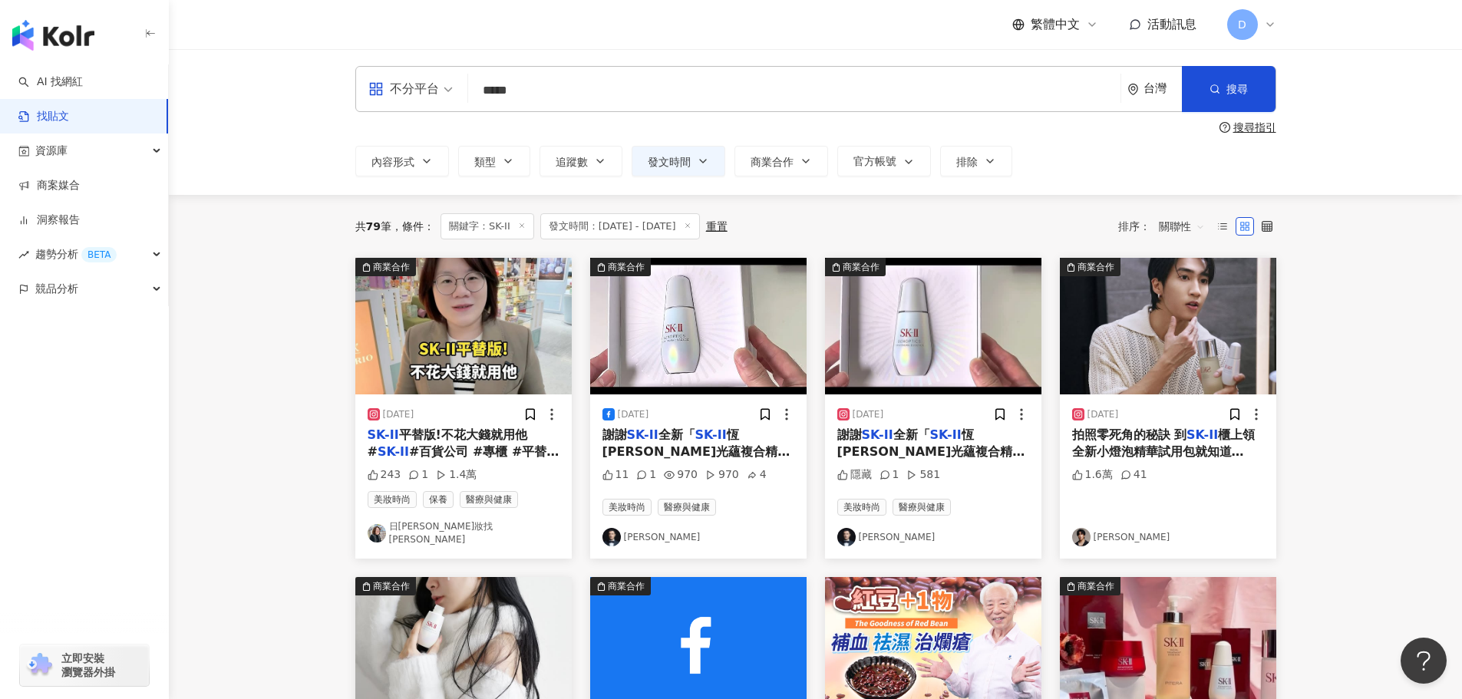
scroll to position [363, 0]
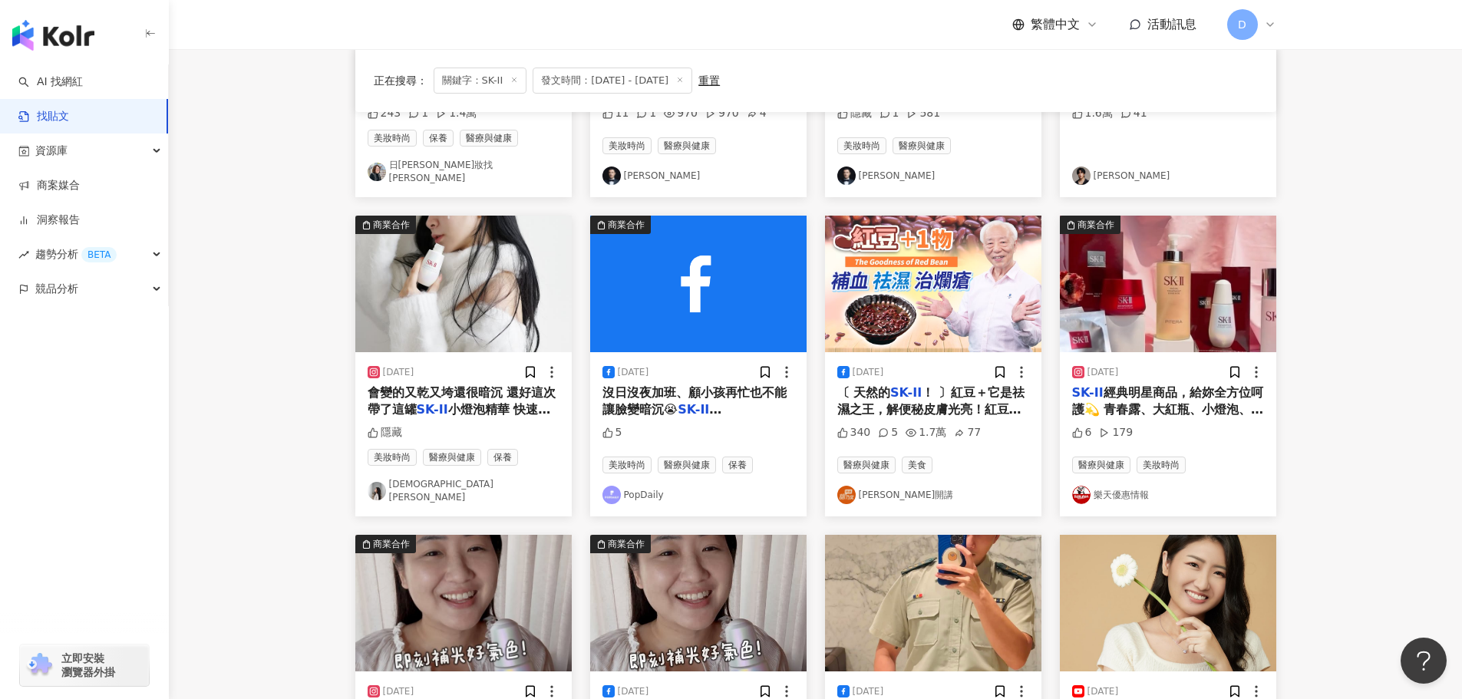
click at [754, 553] on img "button" at bounding box center [698, 603] width 216 height 137
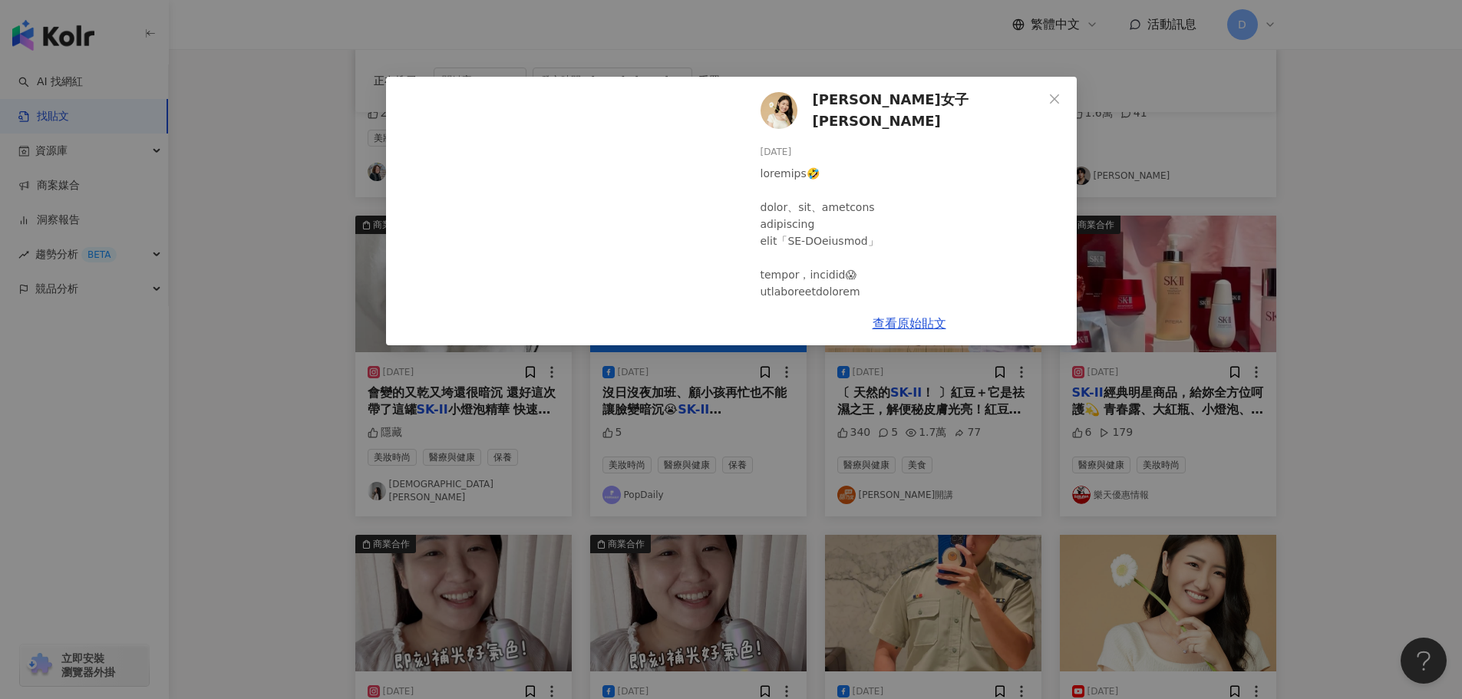
click at [738, 493] on div "[PERSON_NAME]女子 [PERSON_NAME] [DATE] 14 6,000 6,000 查看原始貼文" at bounding box center [731, 349] width 1462 height 699
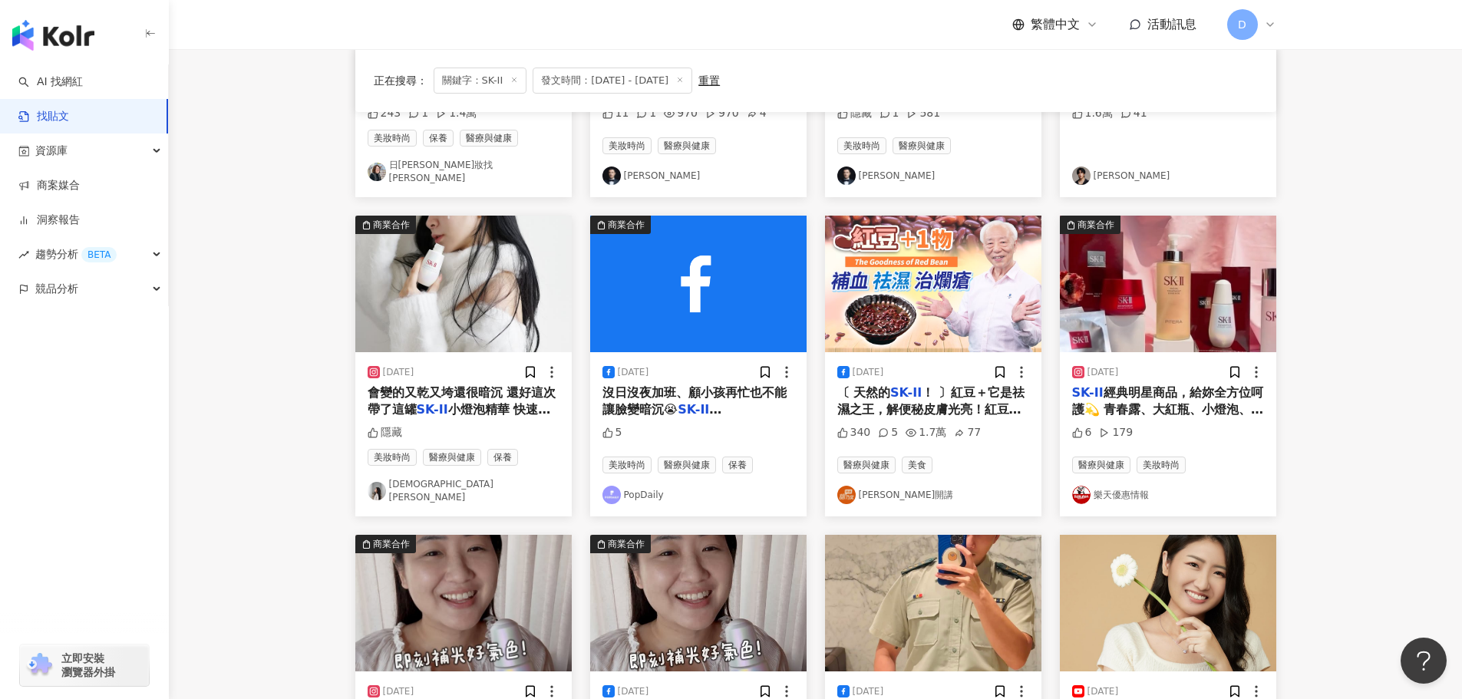
click at [695, 402] on mark "SK-II" at bounding box center [700, 409] width 44 height 15
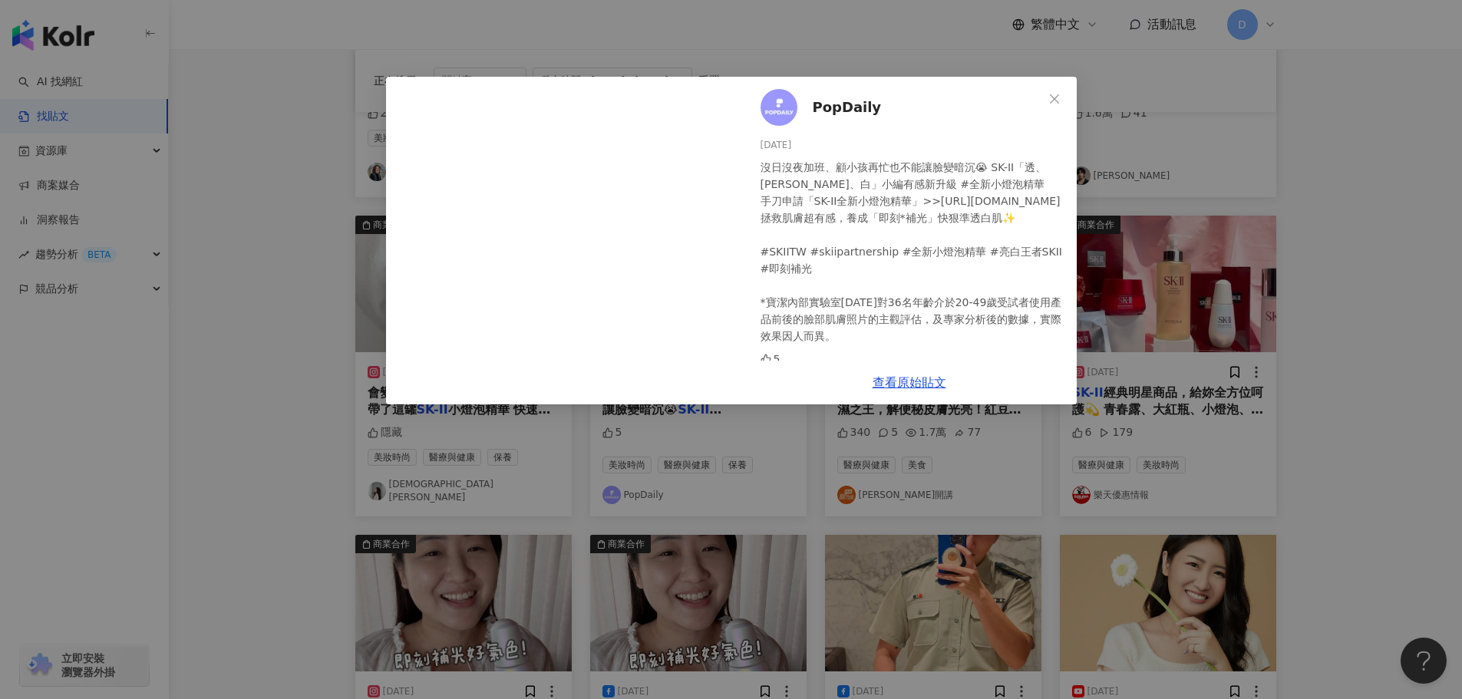
click at [1200, 303] on div "PopDaily [DATE] 沒日沒夜加班、顧小孩再忙也不能讓臉變暗沉😭 SK-II「透、[PERSON_NAME]、白」小編有感新升級 #全新小燈泡精華 …" at bounding box center [731, 349] width 1462 height 699
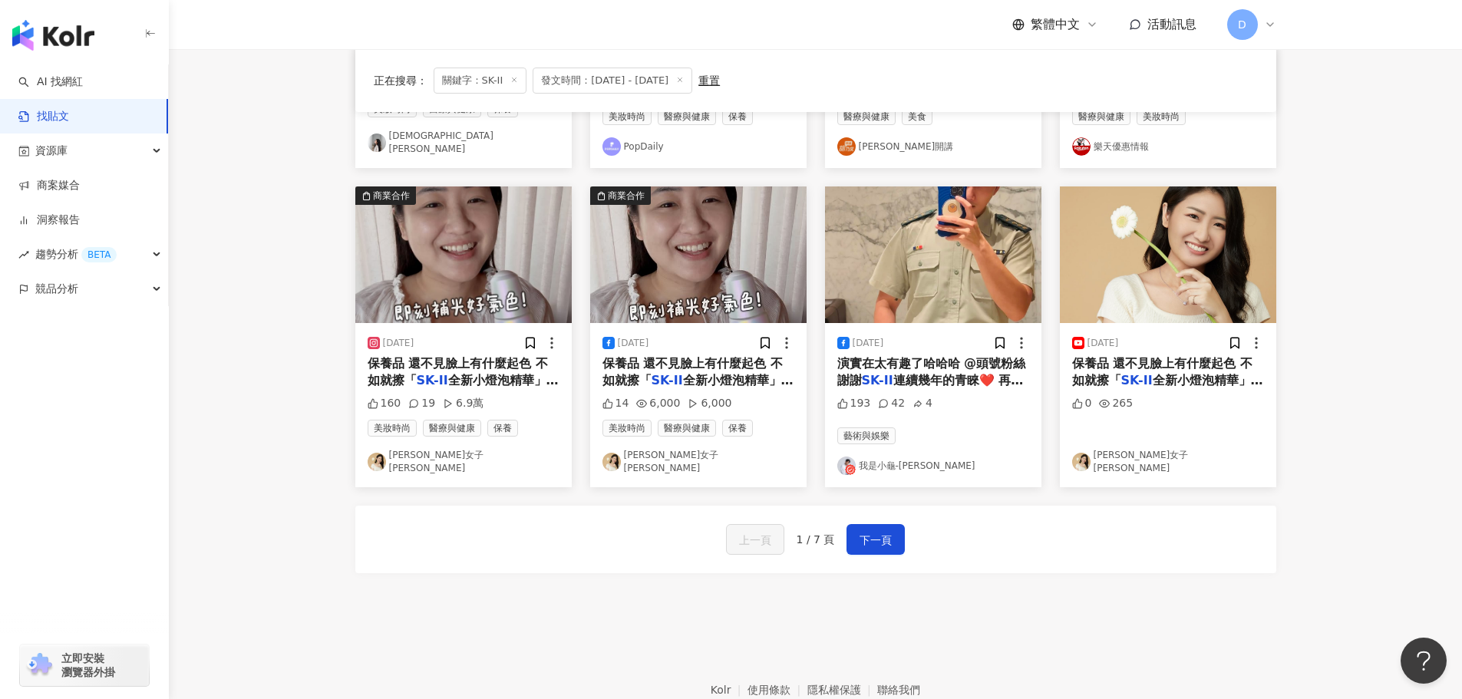
scroll to position [712, 0]
click at [863, 530] on span "下一頁" at bounding box center [876, 539] width 32 height 18
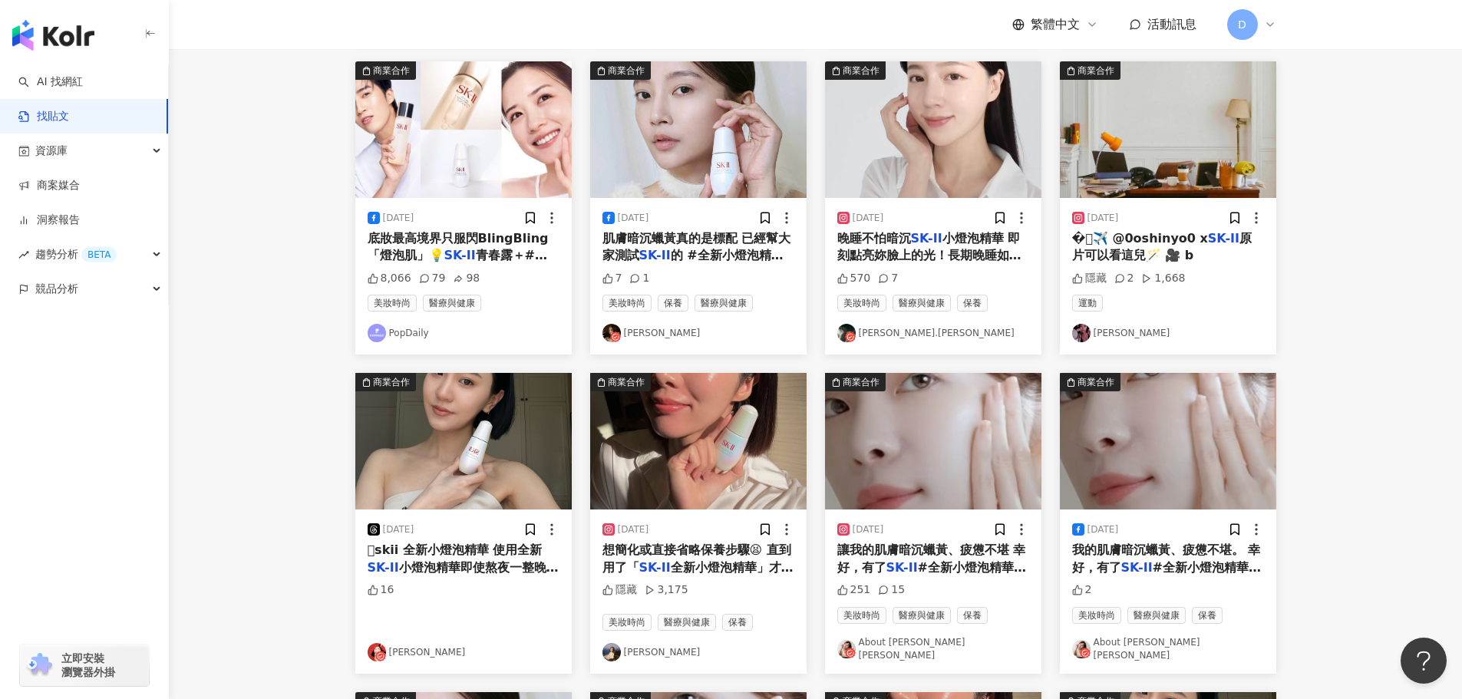
scroll to position [0, 0]
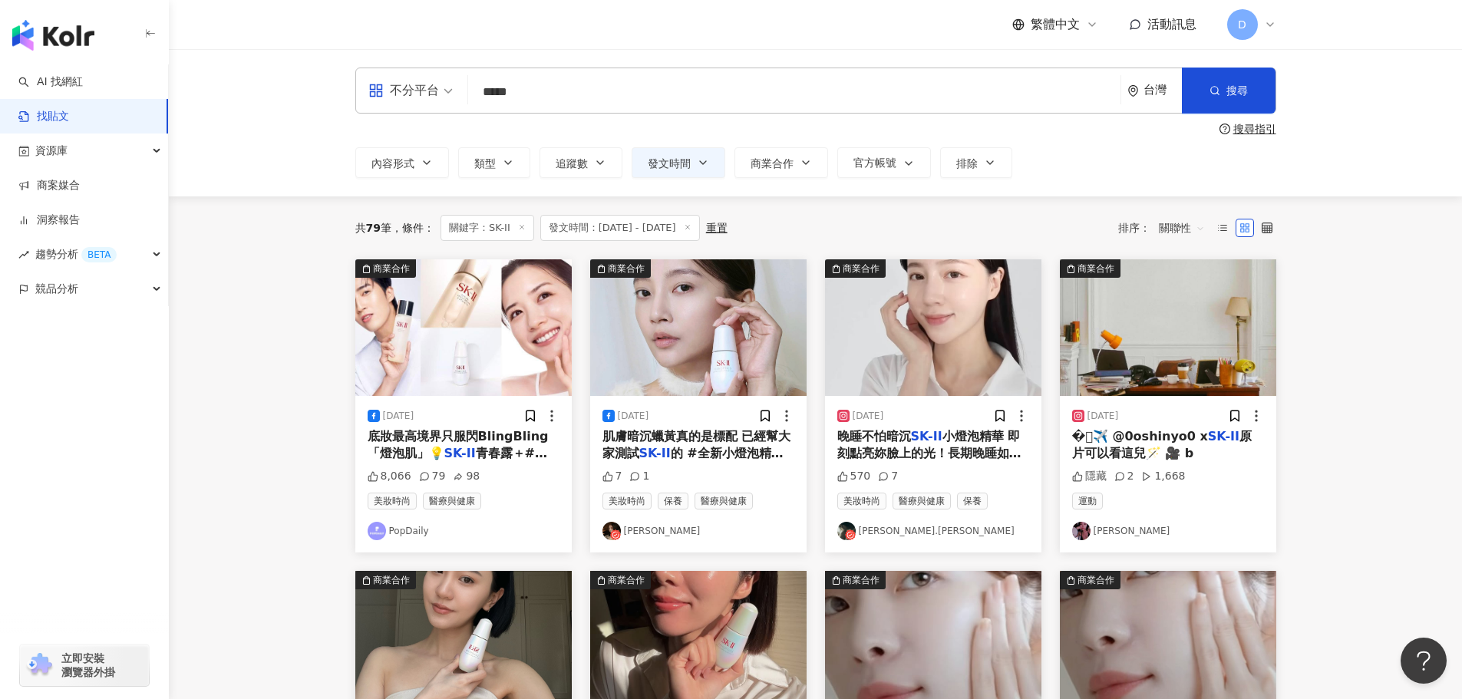
click at [478, 444] on span "底妝最高境界只服閃BlingBling「燈泡肌」💡" at bounding box center [458, 444] width 181 height 31
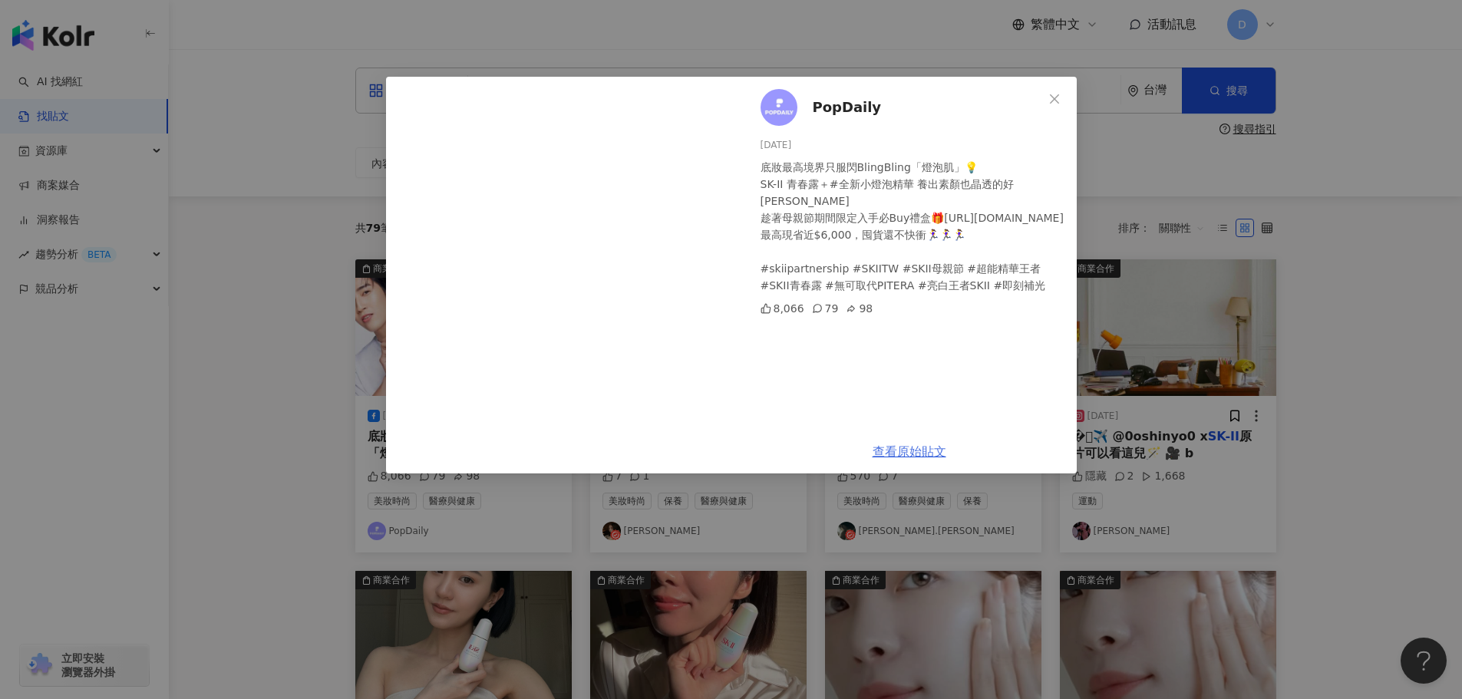
click at [914, 444] on link "查看原始貼文" at bounding box center [910, 451] width 74 height 15
click at [1282, 320] on div "PopDaily [DATE] 底妝最高境界只服閃BlingBling「燈泡肌」💡 SK-II 青春露＋#全新小燈泡精華 養出[PERSON_NAME]透的好…" at bounding box center [731, 349] width 1462 height 699
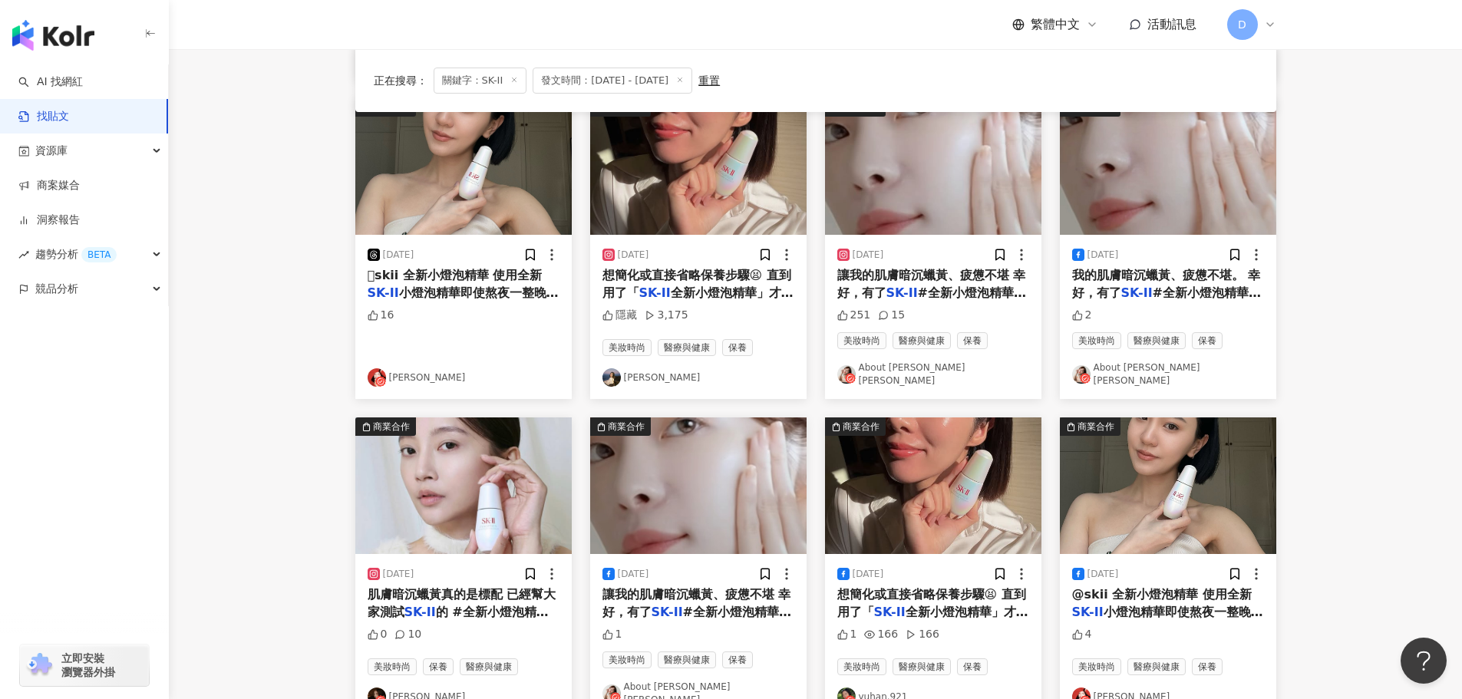
scroll to position [772, 0]
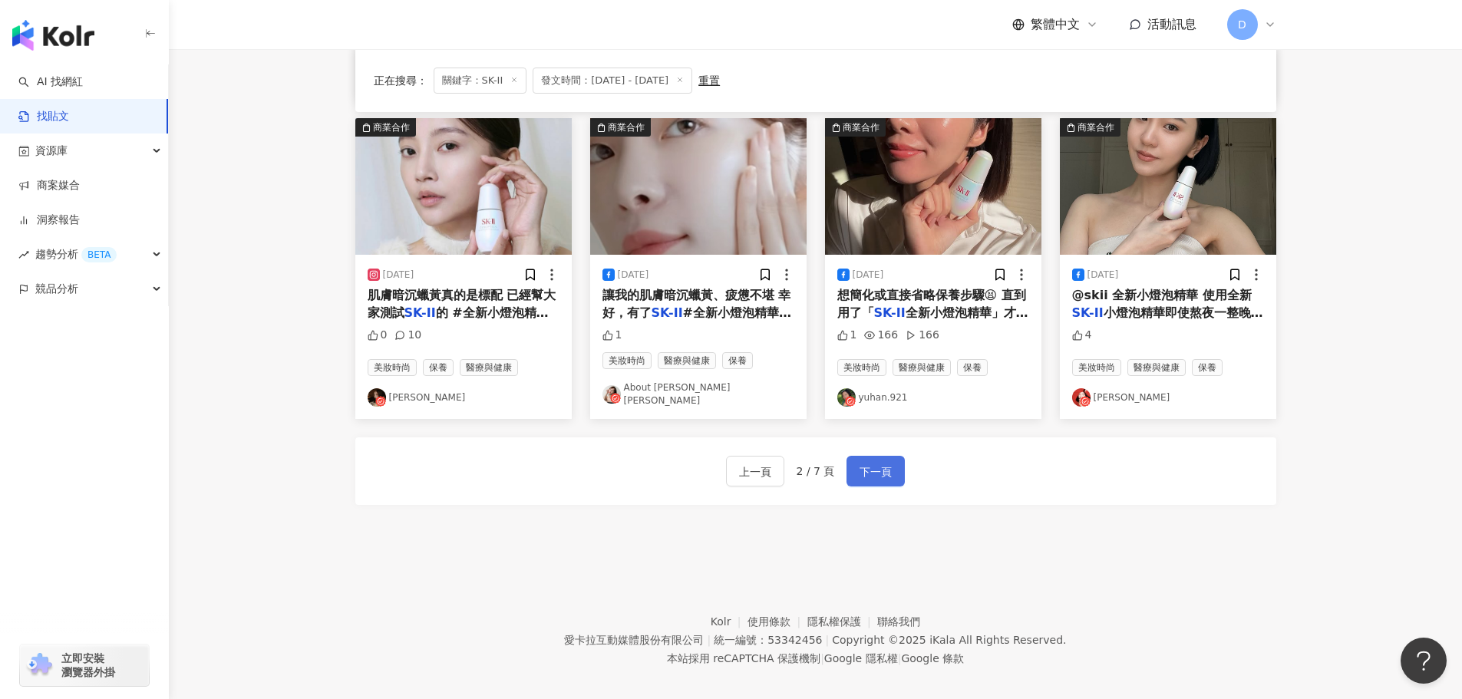
click at [884, 463] on span "下一頁" at bounding box center [876, 472] width 32 height 18
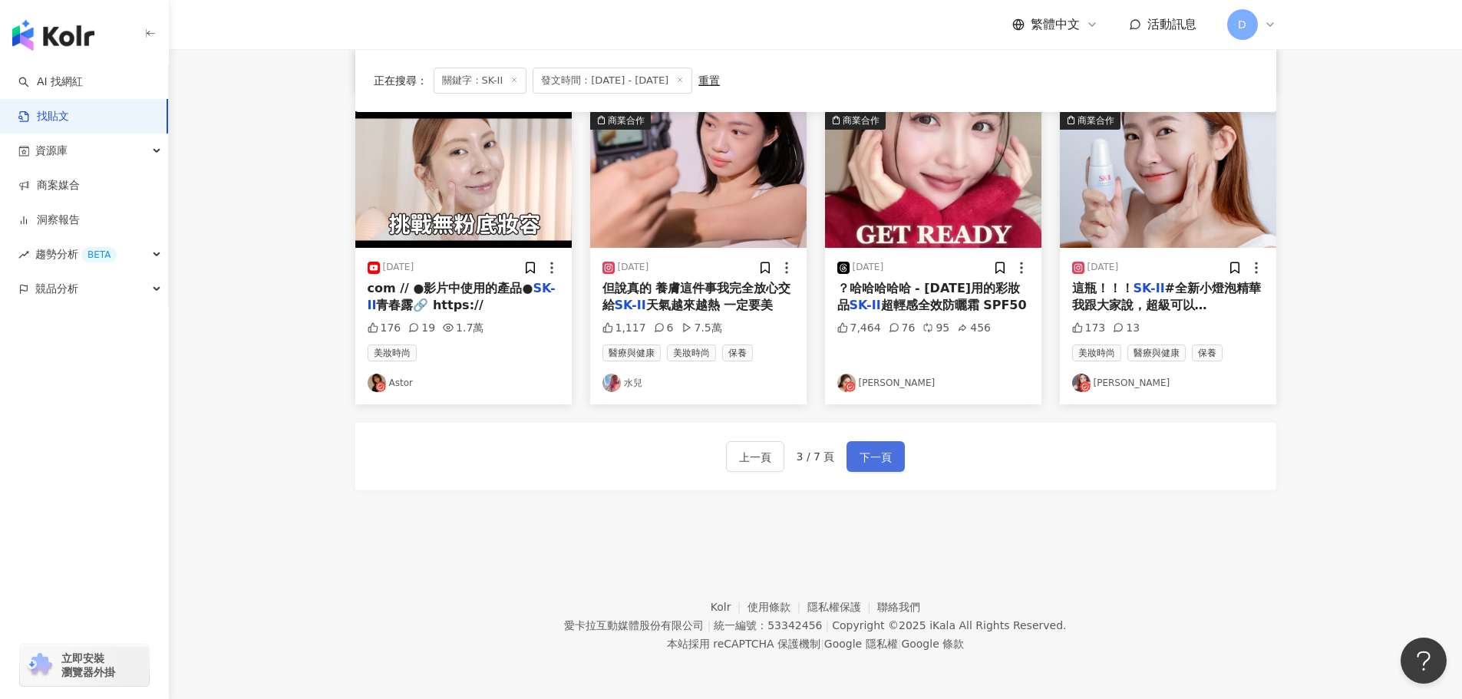
click at [886, 452] on span "下一頁" at bounding box center [876, 457] width 32 height 18
